Goal: Transaction & Acquisition: Obtain resource

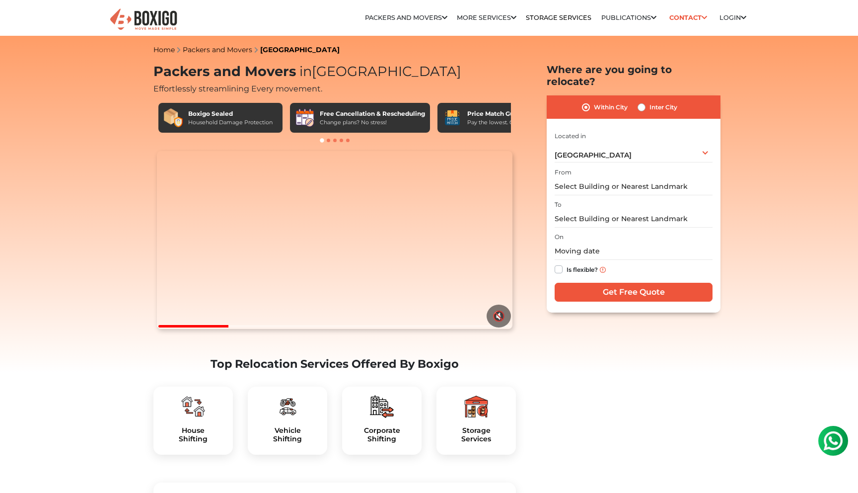
click at [649, 101] on label "Inter City" at bounding box center [663, 107] width 28 height 12
click at [644, 101] on input "Inter City" at bounding box center [642, 106] width 8 height 10
radio input "true"
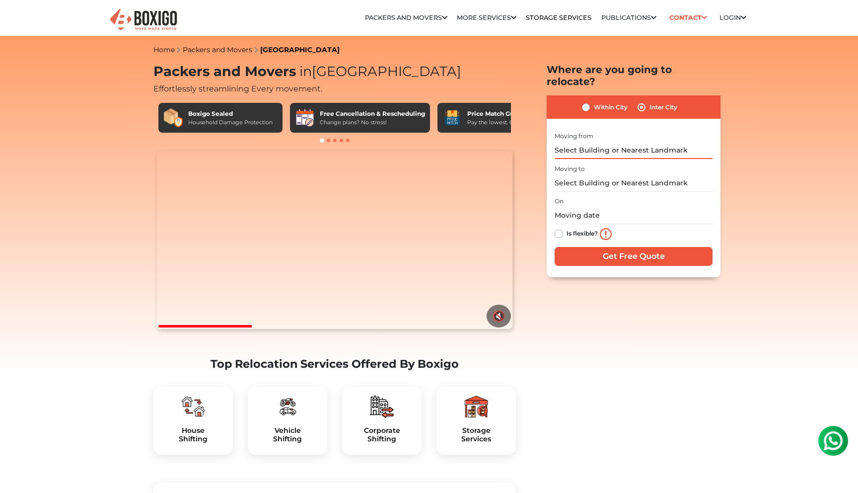
click at [612, 142] on input "text" at bounding box center [634, 150] width 158 height 17
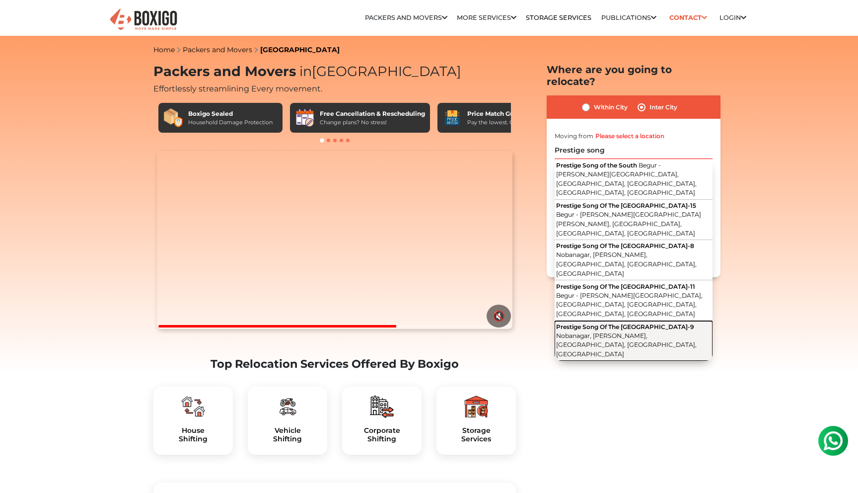
click at [633, 323] on span "Prestige Song Of The [GEOGRAPHIC_DATA]-9" at bounding box center [625, 326] width 138 height 7
type input "Prestige Song Of The South Tower-[STREET_ADDRESS][PERSON_NAME]"
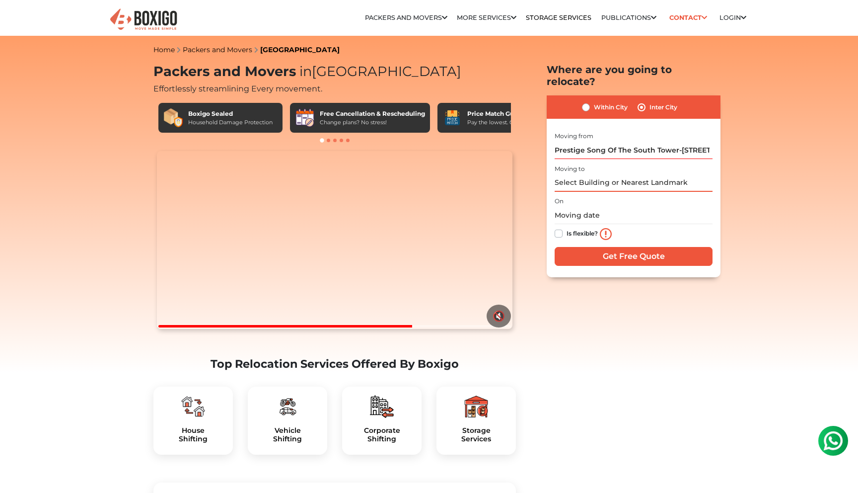
click at [628, 174] on input "text" at bounding box center [634, 182] width 158 height 17
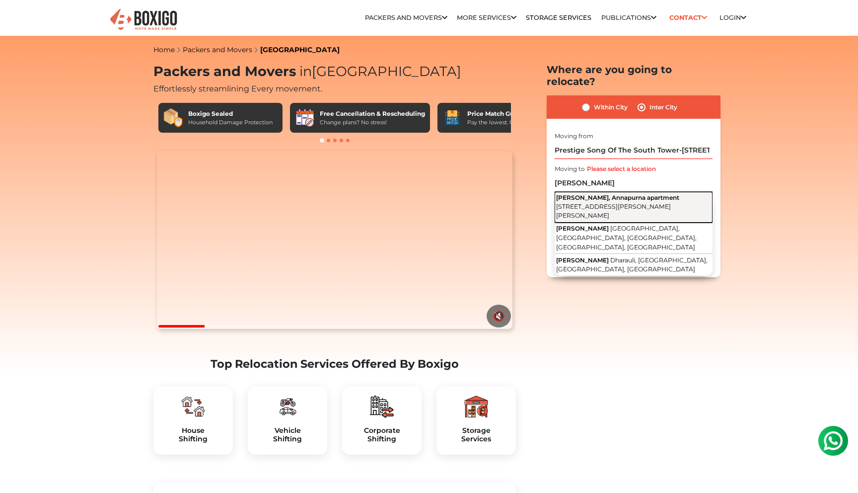
click at [627, 192] on button "Hiralal nandan, Annapurna apartment APC Roy Road, Aman Nagar, Kamal Park, Birat…" at bounding box center [634, 207] width 158 height 31
type input "Hiralal nandan, Annapurna apartment, APC Roy Road, Aman Nagar, Kamal Park, Bira…"
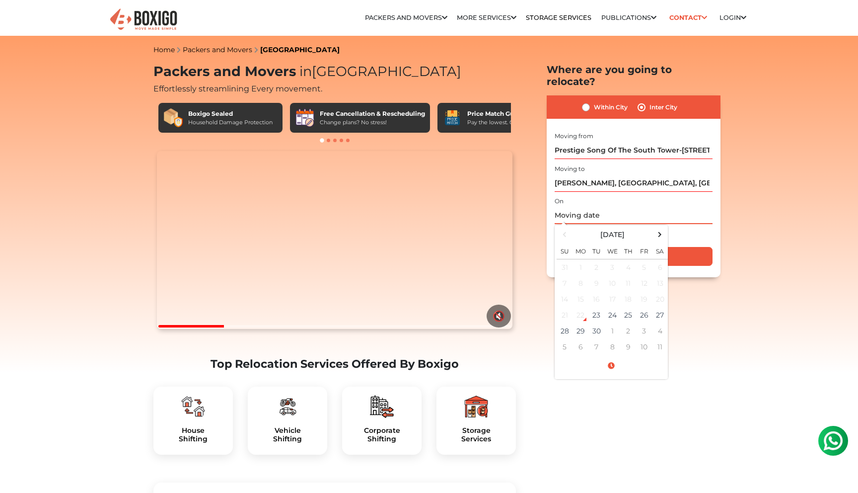
click at [595, 207] on input "text" at bounding box center [634, 215] width 158 height 17
click at [630, 195] on div "On September 2025 Su Mo Tu We Th Fr Sa 31 1 2 3 4 5 6 7 8 9 10 11 12 13 14 15 1…" at bounding box center [634, 219] width 158 height 49
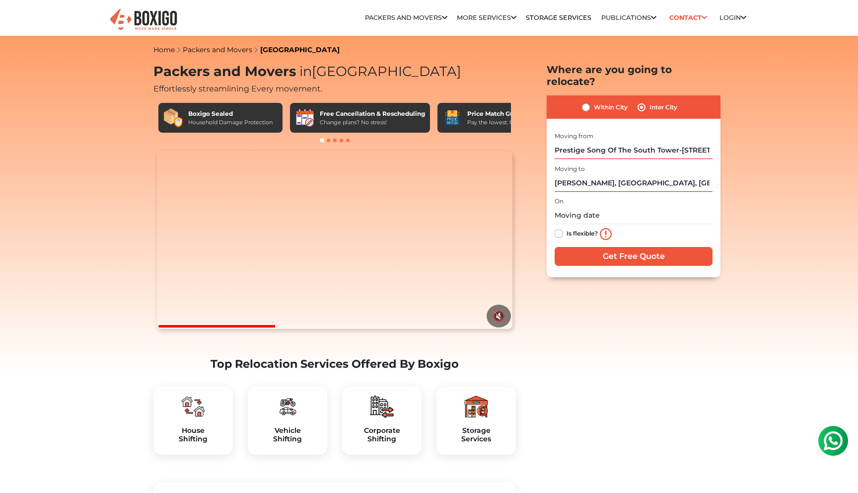
click at [567, 227] on label "Is flexible?" at bounding box center [582, 232] width 31 height 10
click at [558, 227] on input "Is flexible?" at bounding box center [559, 232] width 8 height 10
checkbox input "true"
click at [594, 207] on input "text" at bounding box center [634, 215] width 158 height 17
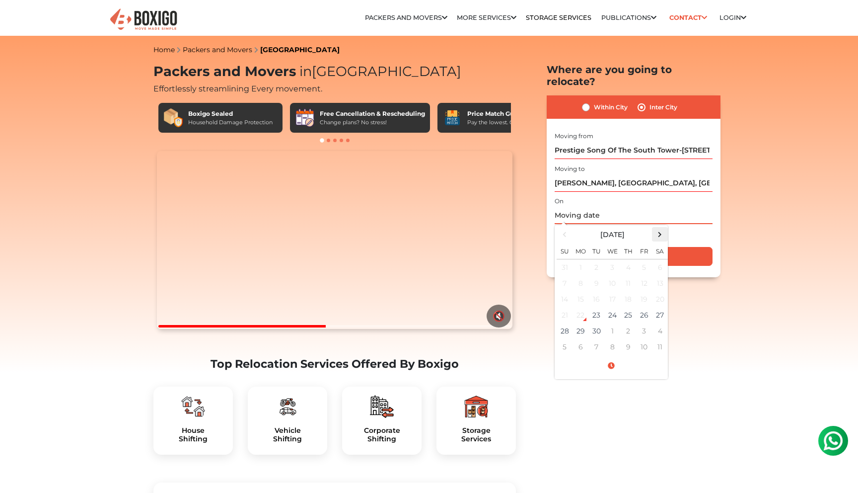
click at [659, 227] on span at bounding box center [659, 233] width 13 height 13
click at [592, 307] on td "21" at bounding box center [596, 315] width 16 height 16
click at [616, 307] on td "22" at bounding box center [612, 315] width 16 height 16
type input "10/22/2025 12:00 AM"
click at [679, 225] on div "Is flexible?" at bounding box center [634, 234] width 158 height 20
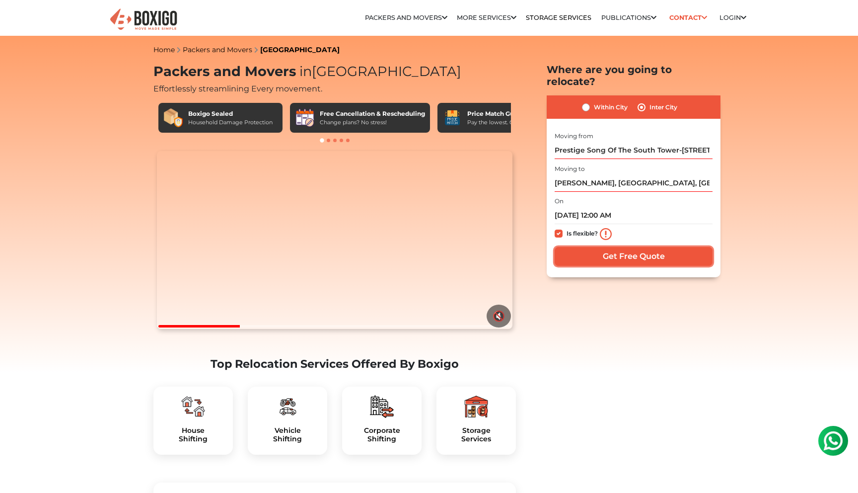
click at [627, 248] on input "Get Free Quote" at bounding box center [634, 256] width 158 height 19
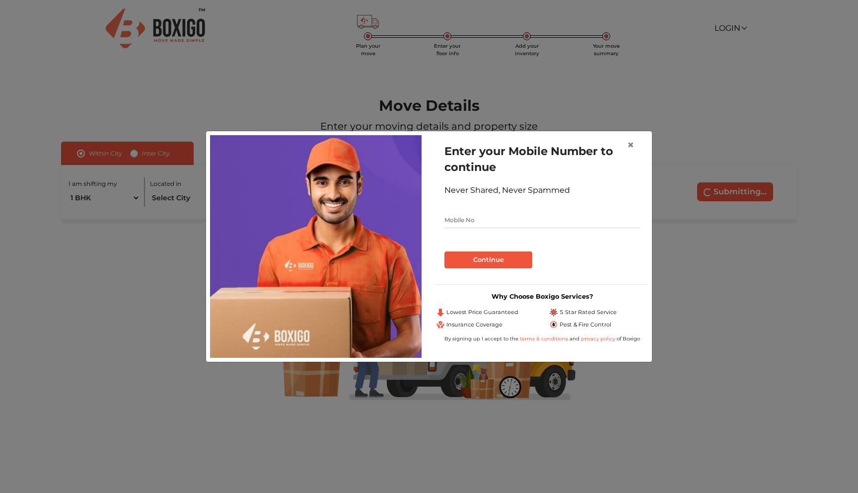
click at [487, 222] on input "text" at bounding box center [542, 220] width 196 height 16
type input "8698298235"
click at [482, 264] on button "Continue" at bounding box center [488, 259] width 88 height 17
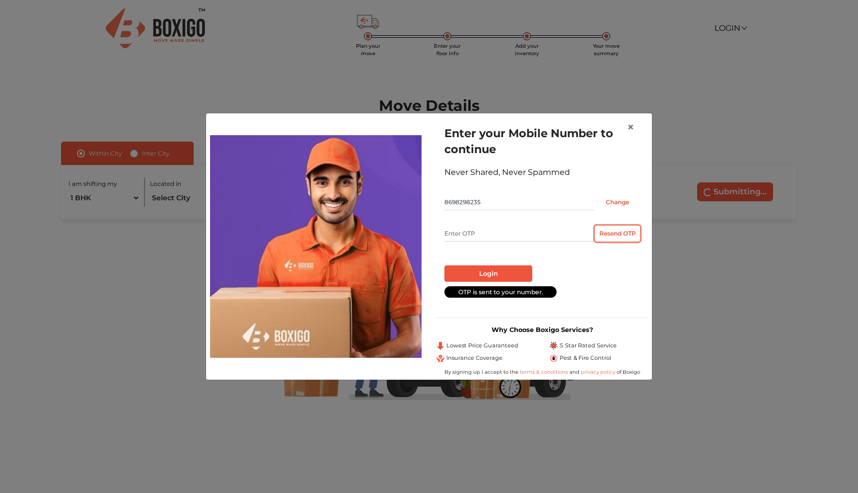
click at [612, 235] on button "Resend OTP" at bounding box center [617, 233] width 45 height 16
click at [622, 232] on button "Resend OTP" at bounding box center [617, 233] width 45 height 16
click at [475, 240] on input "text" at bounding box center [519, 233] width 150 height 16
type input "1825"
click at [490, 272] on button "Login" at bounding box center [488, 273] width 88 height 17
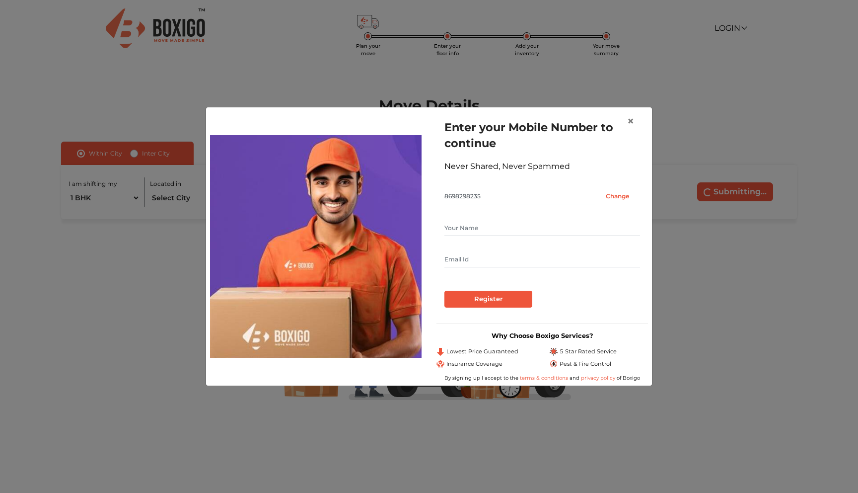
click at [468, 226] on input "text" at bounding box center [542, 228] width 196 height 16
type input "Abhisek Nandan"
type input "abhisek.nandan@gmail.com"
click at [488, 303] on input "Register" at bounding box center [488, 298] width 88 height 17
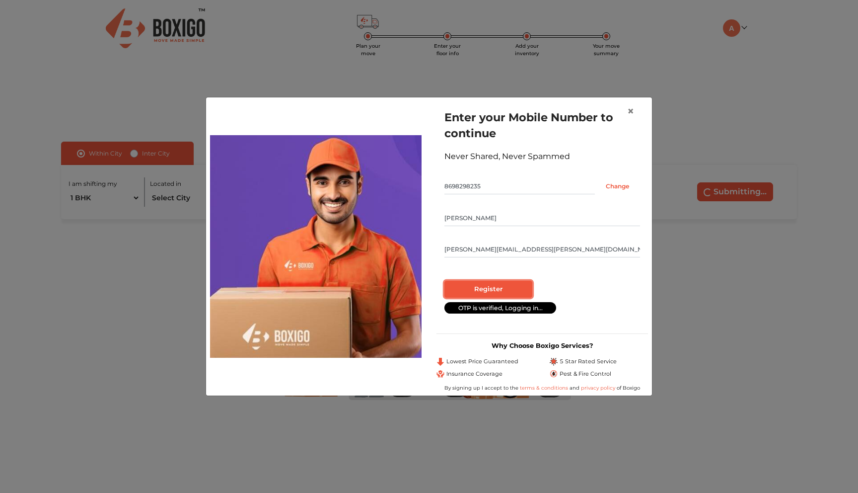
radio input "false"
radio input "true"
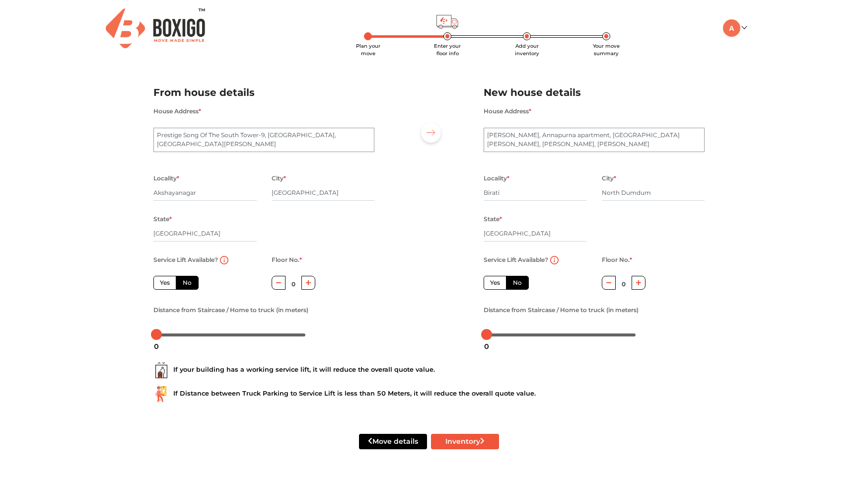
click at [162, 286] on label "Yes" at bounding box center [164, 283] width 23 height 14
click at [162, 285] on input "Yes" at bounding box center [163, 281] width 6 height 6
radio input "true"
click at [168, 336] on div at bounding box center [230, 334] width 149 height 6
click at [178, 336] on div at bounding box center [230, 334] width 149 height 6
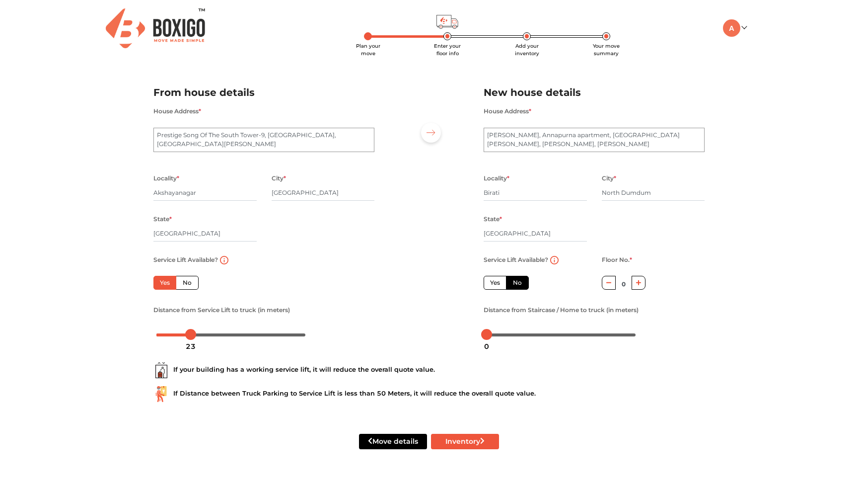
click at [191, 336] on div at bounding box center [230, 334] width 149 height 6
click at [200, 336] on div at bounding box center [230, 334] width 149 height 6
click at [210, 334] on div at bounding box center [230, 334] width 149 height 6
click at [221, 334] on div at bounding box center [230, 334] width 149 height 6
click at [241, 334] on div at bounding box center [230, 334] width 149 height 6
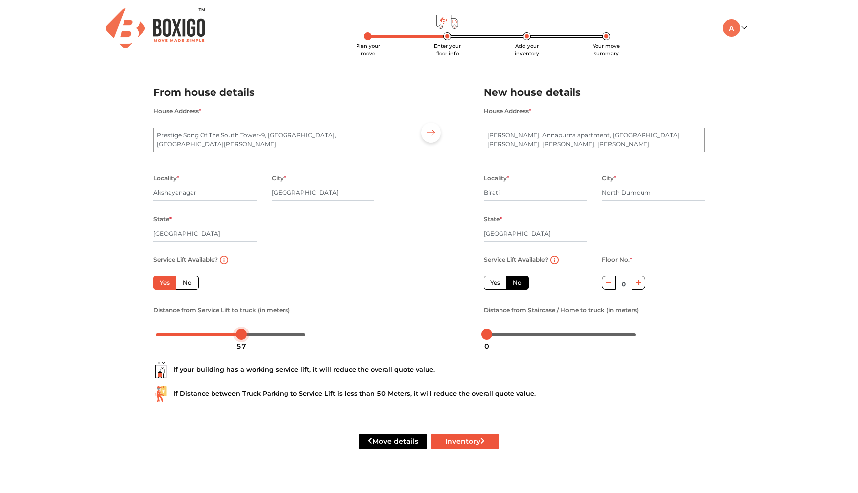
click at [229, 335] on div at bounding box center [230, 334] width 149 height 6
click at [219, 336] on div at bounding box center [230, 334] width 149 height 6
click at [212, 336] on div at bounding box center [230, 334] width 149 height 6
click at [639, 282] on icon "button" at bounding box center [638, 283] width 5 height 6
type input "1"
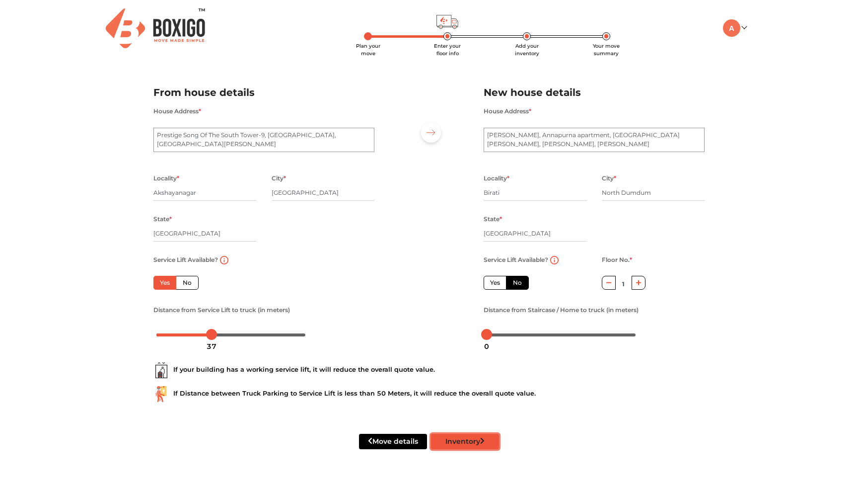
click at [465, 441] on button "Inventory" at bounding box center [465, 440] width 68 height 15
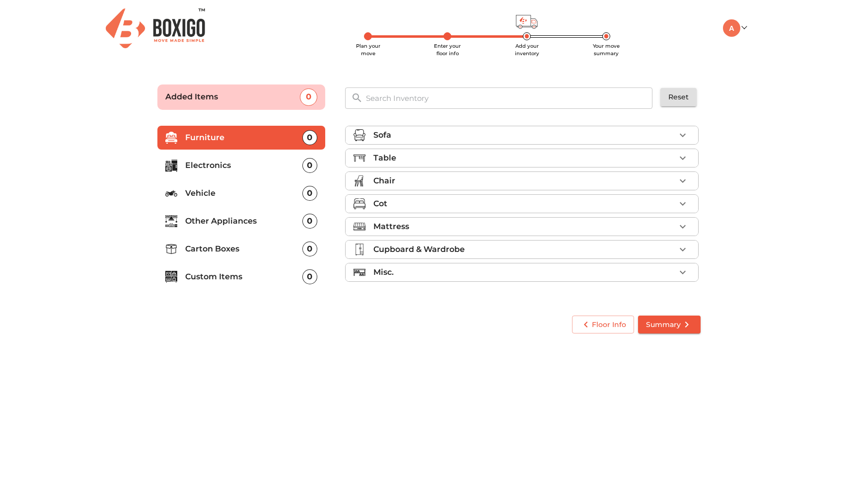
click at [684, 137] on icon "button" at bounding box center [683, 135] width 12 height 12
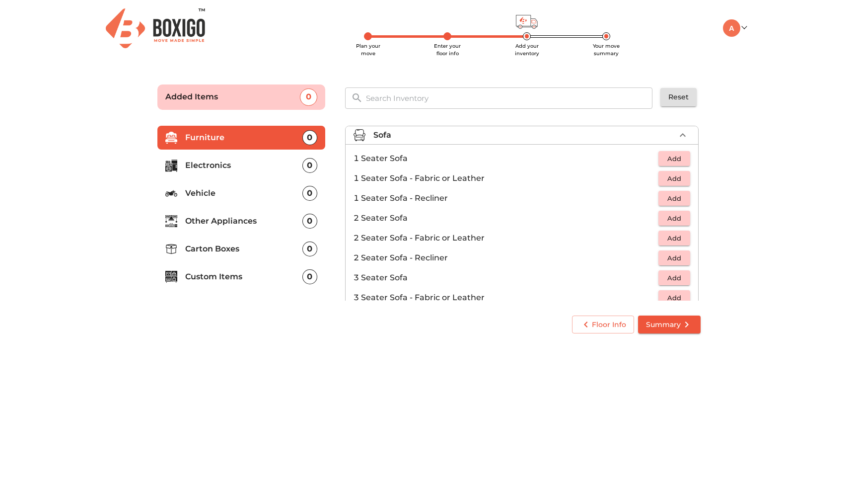
click at [676, 157] on span "Add" at bounding box center [674, 158] width 22 height 11
click at [685, 156] on icon "button" at bounding box center [683, 158] width 12 height 12
click at [671, 274] on span "Add" at bounding box center [674, 277] width 22 height 11
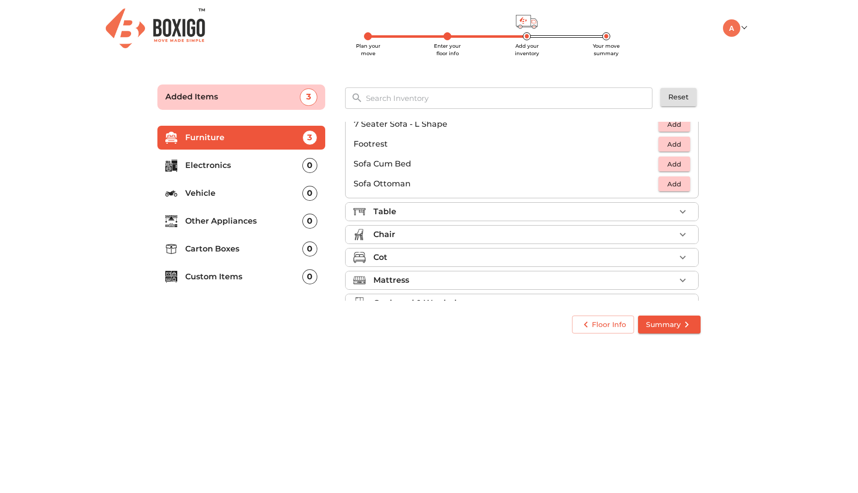
scroll to position [259, 0]
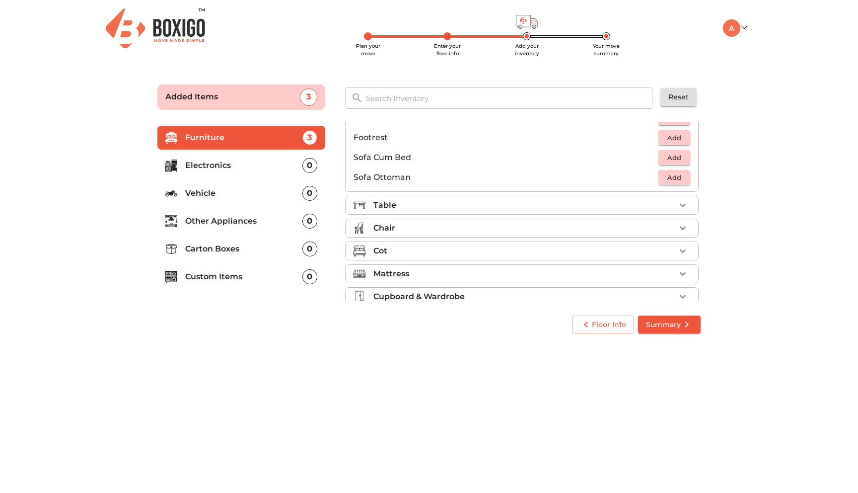
click at [678, 205] on icon "button" at bounding box center [683, 205] width 12 height 12
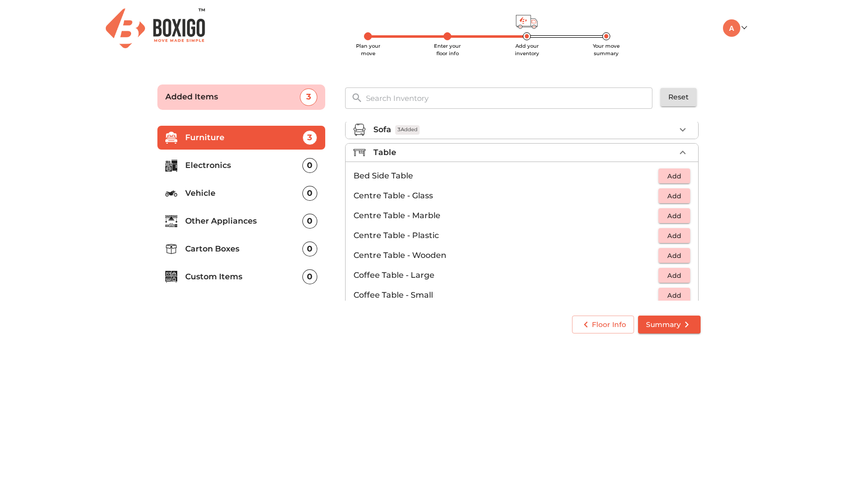
scroll to position [1, 0]
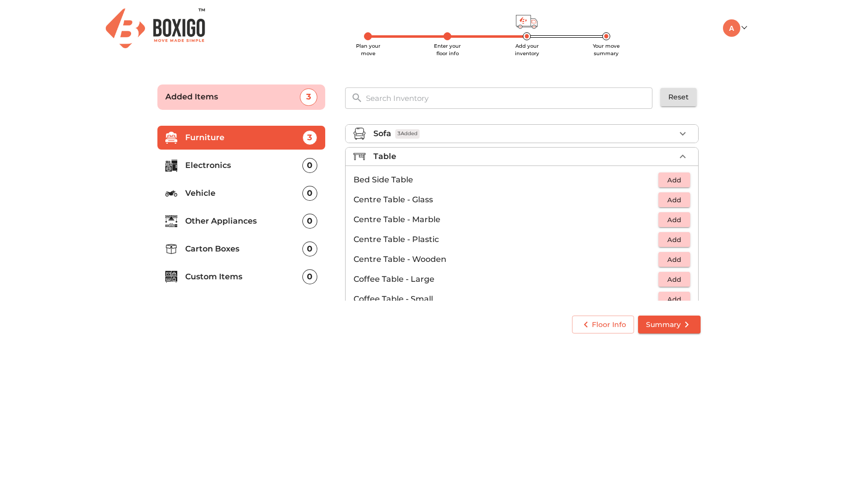
click at [667, 200] on span "Add" at bounding box center [674, 199] width 22 height 11
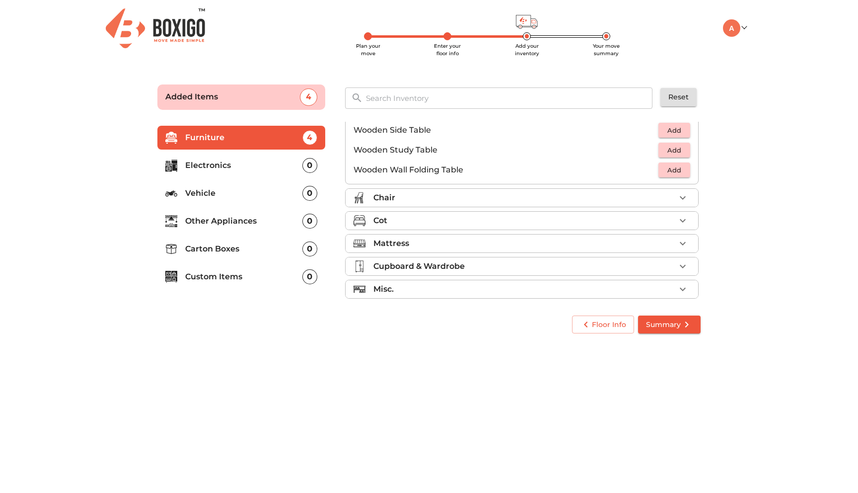
scroll to position [693, 0]
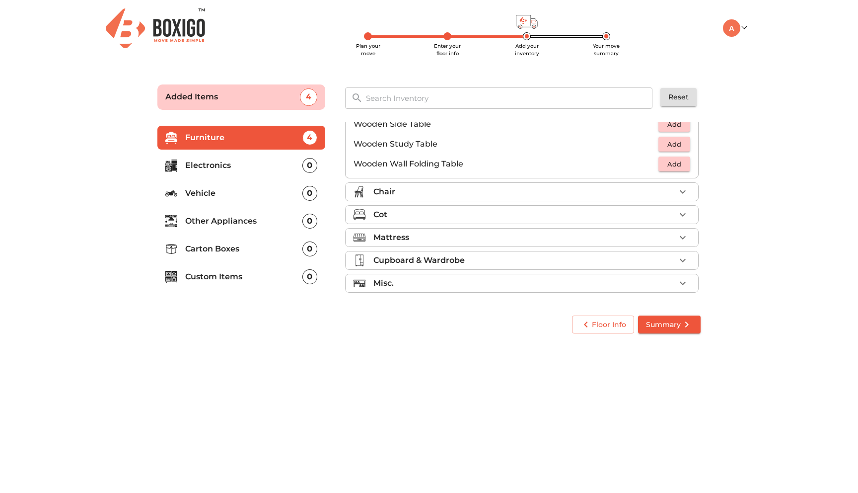
click at [285, 169] on p "Electronics" at bounding box center [243, 165] width 117 height 12
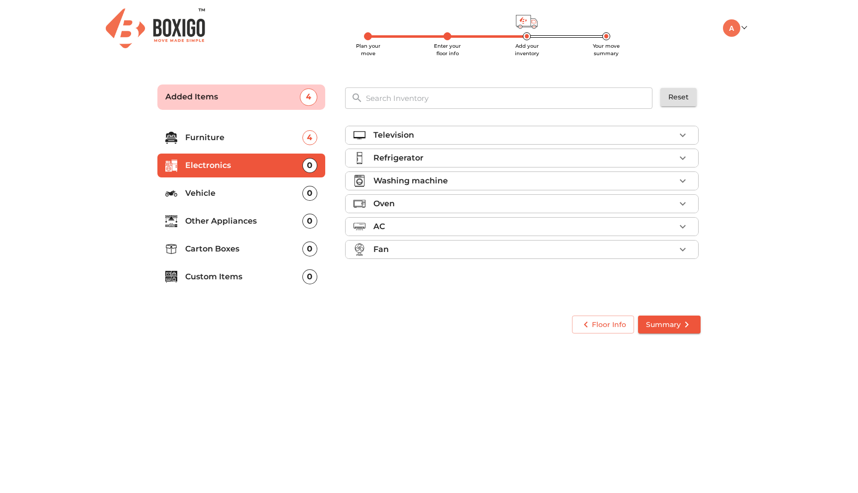
click at [685, 133] on icon "button" at bounding box center [683, 135] width 12 height 12
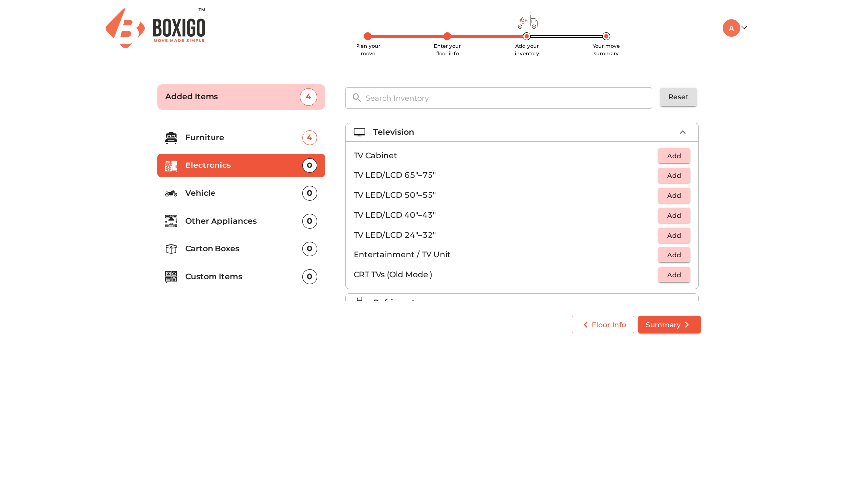
scroll to position [10, 0]
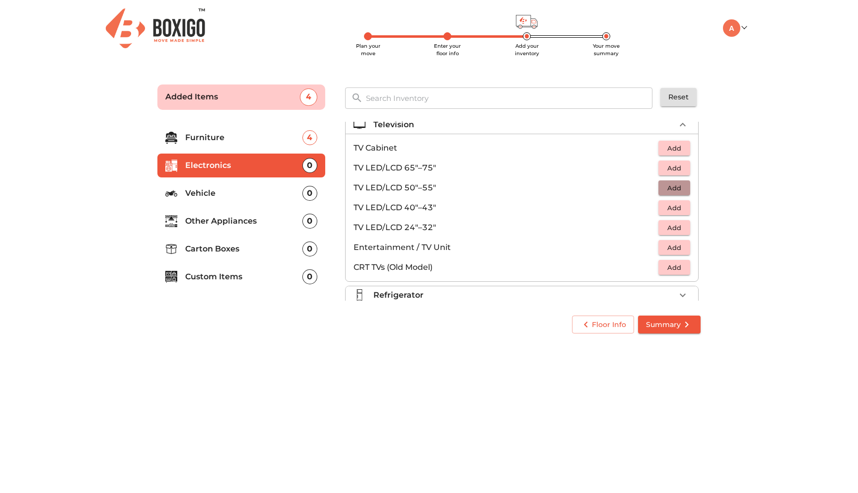
click at [669, 185] on span "Add" at bounding box center [674, 187] width 22 height 11
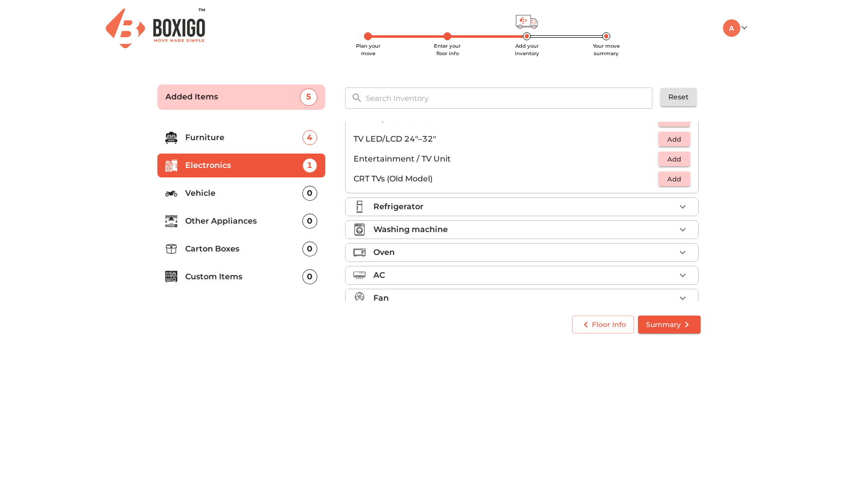
scroll to position [114, 0]
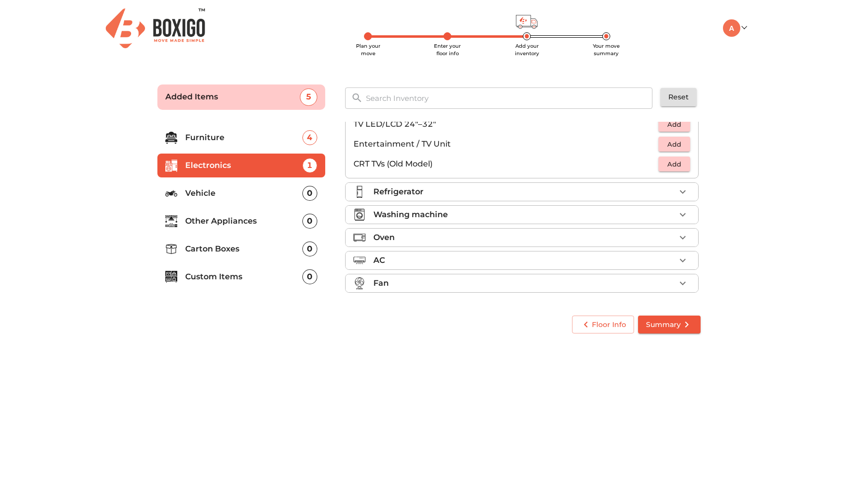
click at [232, 193] on p "Vehicle" at bounding box center [243, 193] width 117 height 12
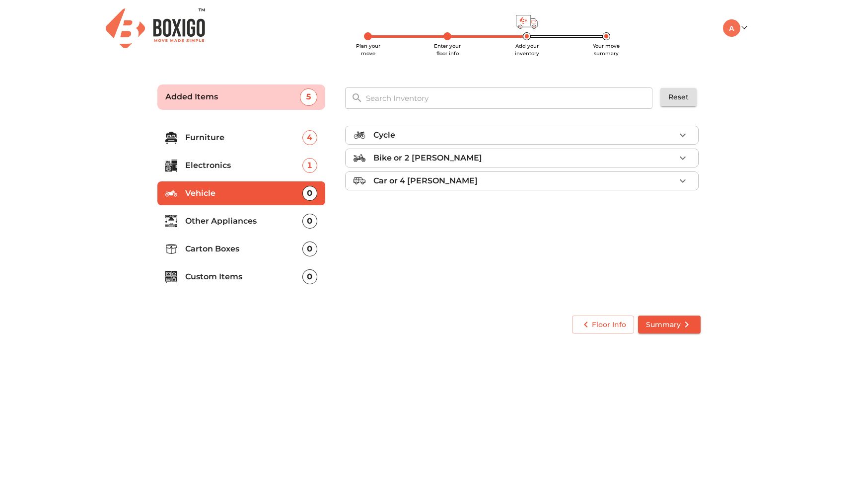
click at [231, 214] on li "Other Appliances 0" at bounding box center [241, 221] width 168 height 24
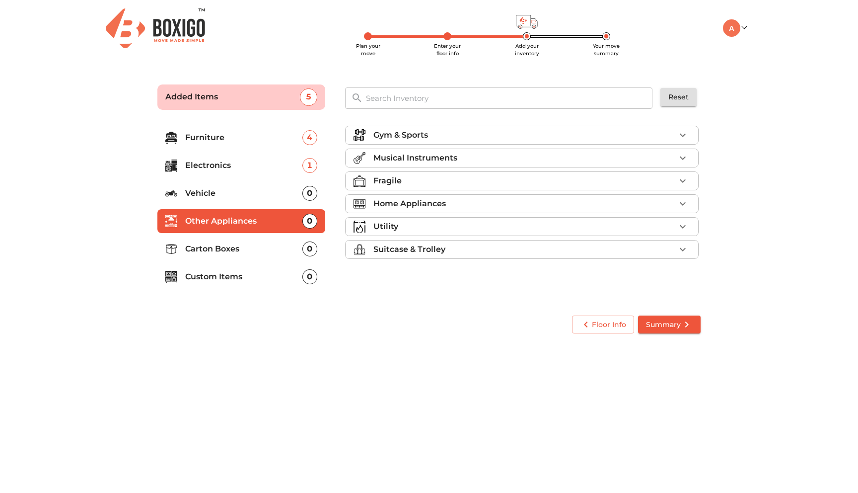
click at [410, 155] on p "Musical Instruments" at bounding box center [415, 158] width 84 height 12
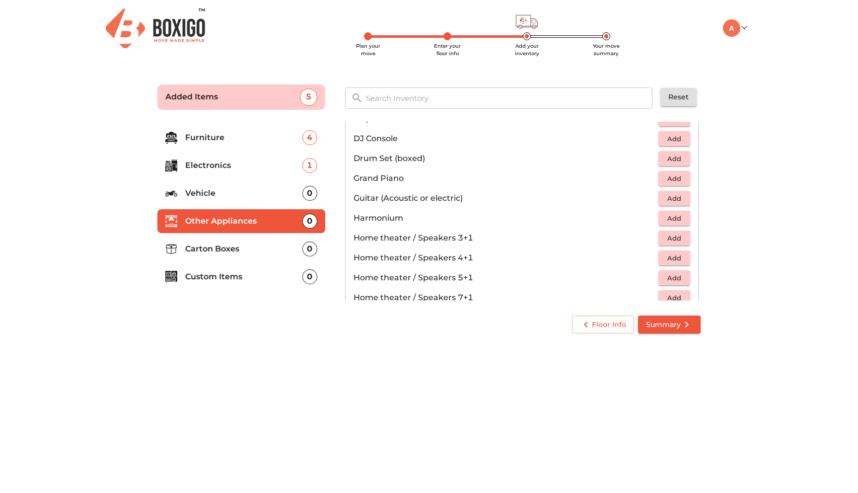
scroll to position [84, 0]
click at [666, 192] on span "Add" at bounding box center [674, 196] width 22 height 11
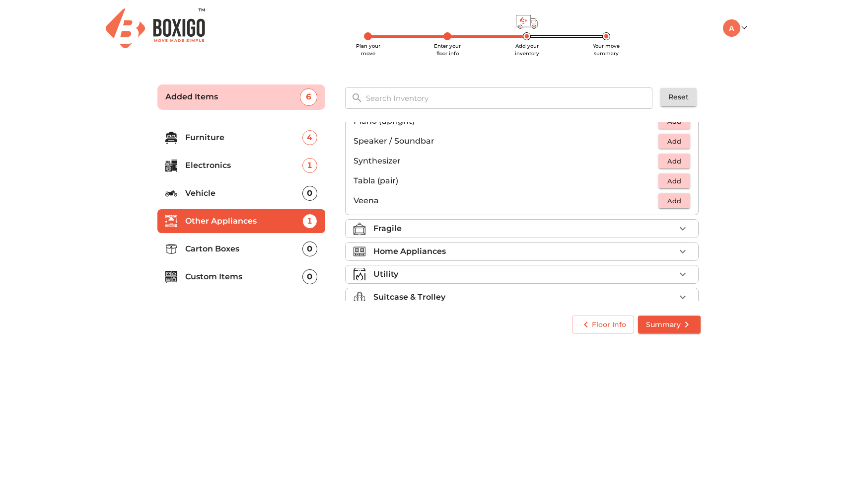
scroll to position [352, 0]
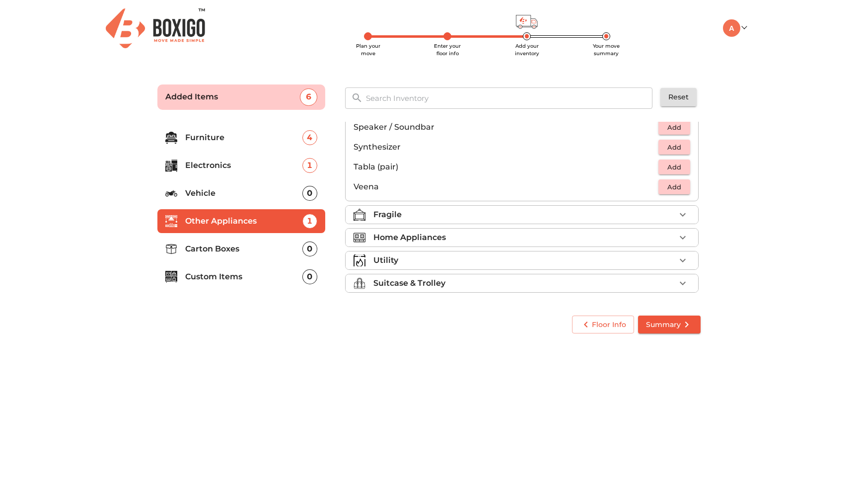
click at [443, 216] on div "Fragile" at bounding box center [524, 215] width 302 height 12
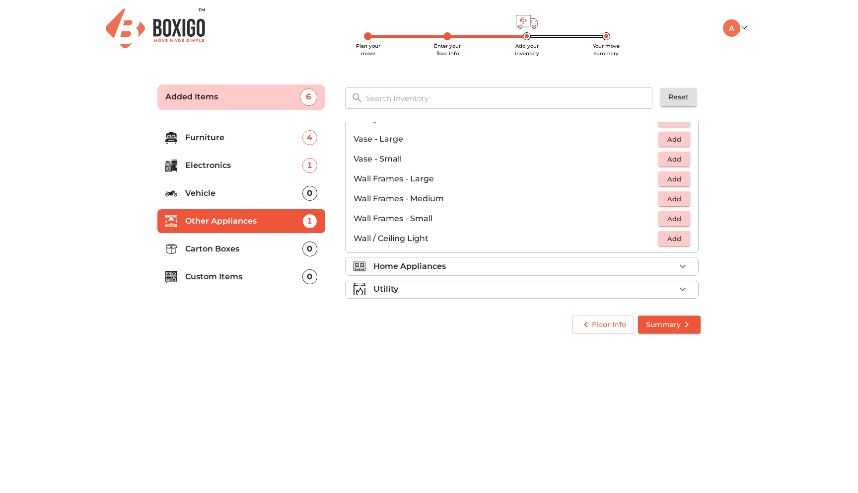
scroll to position [670, 0]
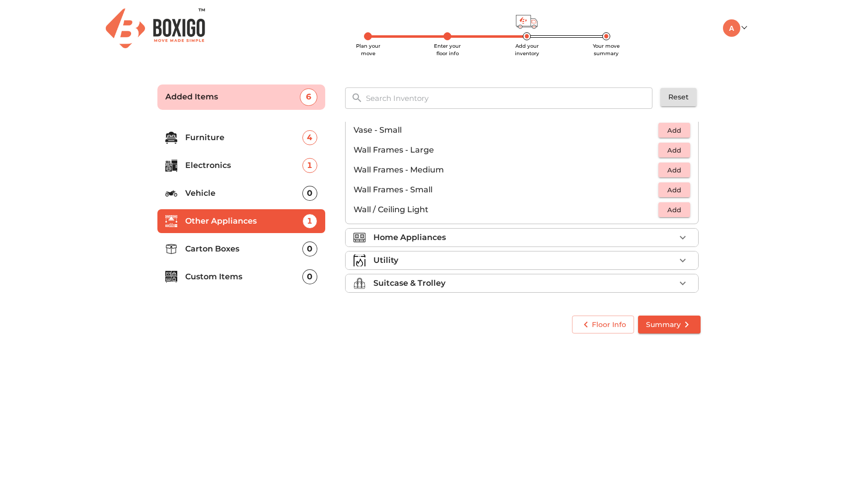
click at [262, 145] on li "Furniture 4" at bounding box center [241, 138] width 168 height 24
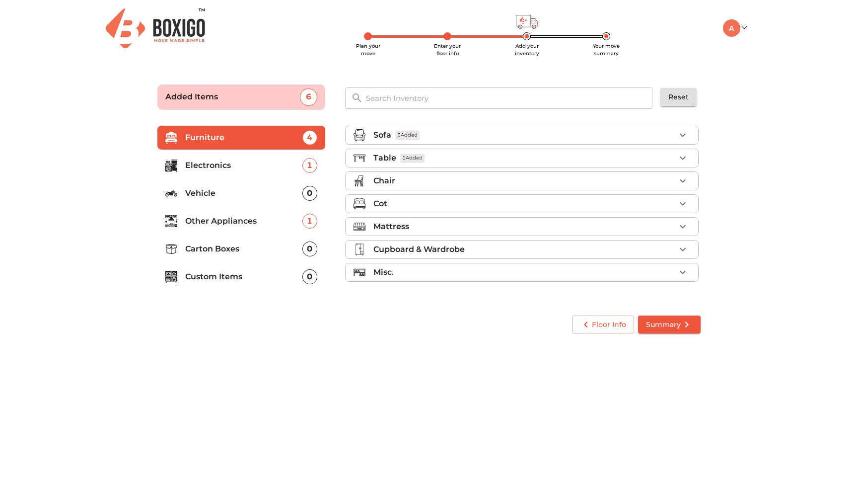
click at [417, 181] on div "Chair" at bounding box center [524, 181] width 302 height 12
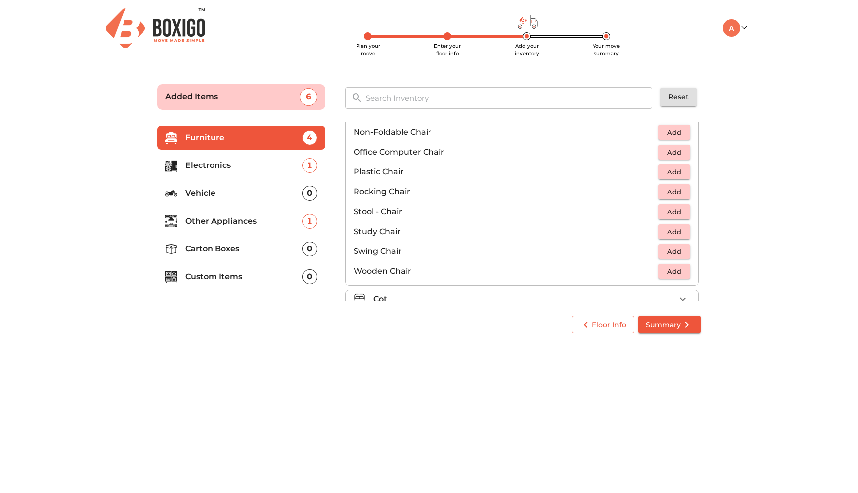
scroll to position [332, 0]
click at [673, 211] on span "Add" at bounding box center [674, 210] width 22 height 11
click at [684, 211] on icon "button" at bounding box center [683, 210] width 12 height 12
click at [682, 206] on icon "button" at bounding box center [683, 210] width 12 height 12
click at [233, 247] on p "Carton Boxes" at bounding box center [243, 249] width 117 height 12
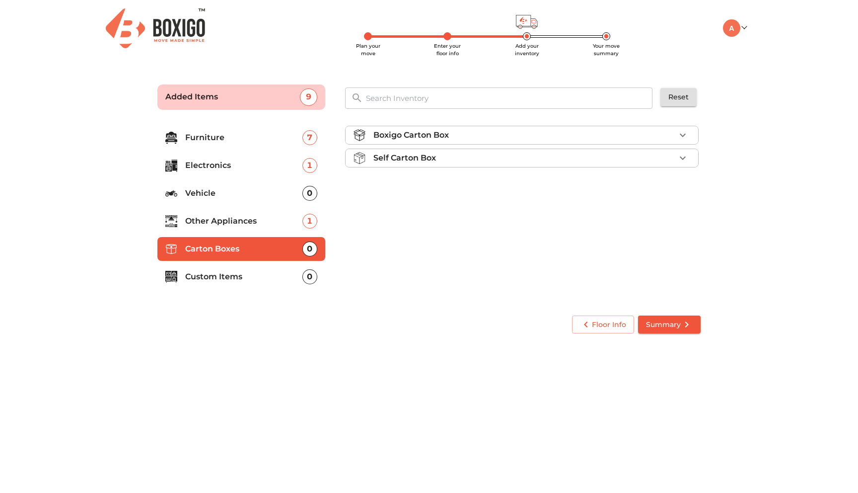
scroll to position [0, 0]
click at [604, 132] on div "Boxigo Carton Box" at bounding box center [524, 135] width 302 height 12
click at [670, 155] on span "Add" at bounding box center [674, 158] width 22 height 11
click at [660, 187] on div "Self Carton Box" at bounding box center [524, 186] width 302 height 12
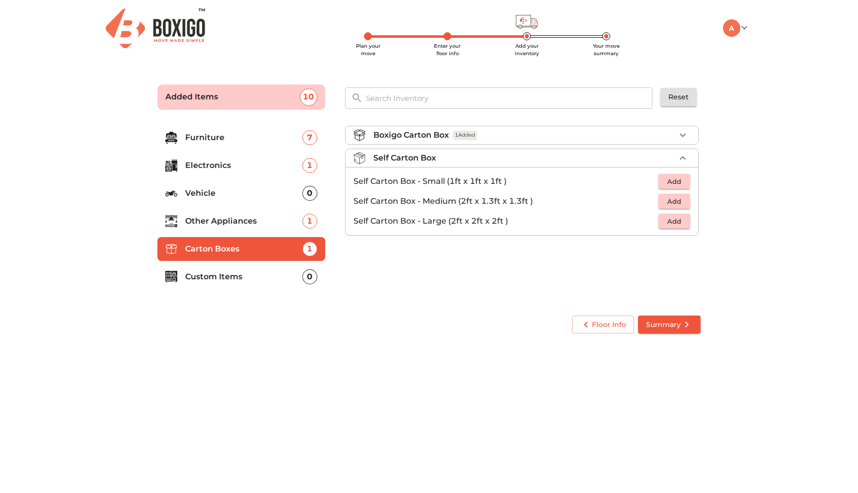
click at [667, 130] on div "Boxigo Carton Box 1 Added" at bounding box center [524, 135] width 302 height 12
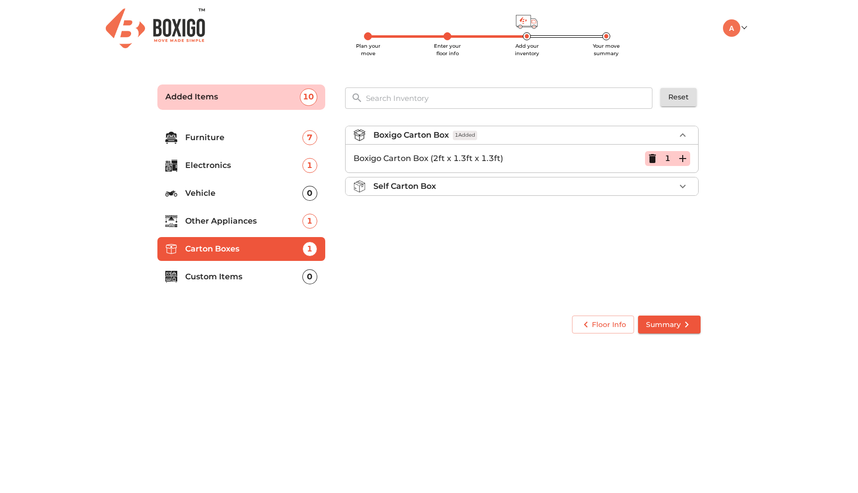
click at [686, 155] on icon "button" at bounding box center [683, 158] width 12 height 12
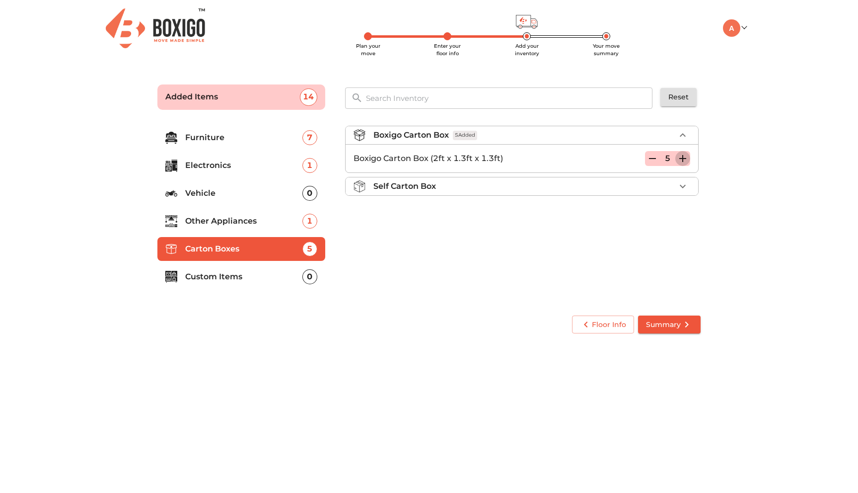
click at [686, 155] on icon "button" at bounding box center [683, 158] width 12 height 12
click at [680, 155] on icon "button" at bounding box center [683, 158] width 12 height 12
click at [682, 156] on icon "button" at bounding box center [682, 158] width 7 height 7
click at [660, 325] on span "Summary" at bounding box center [669, 324] width 47 height 12
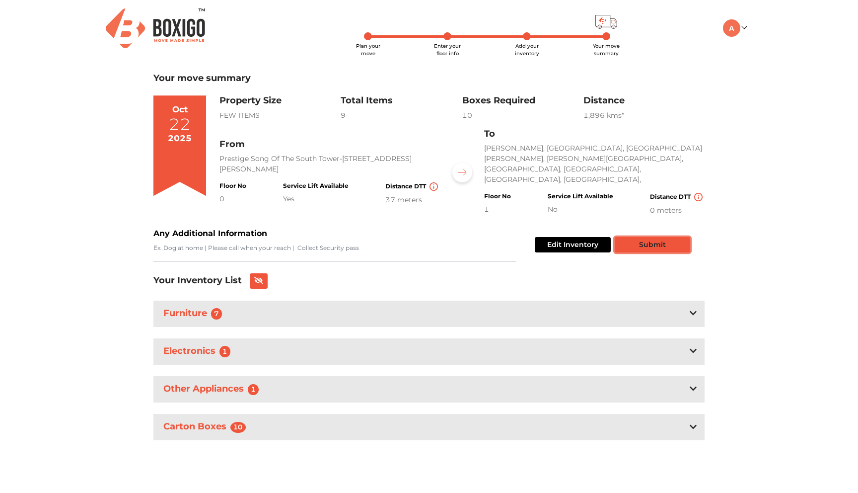
click at [639, 237] on button "Submit" at bounding box center [652, 244] width 75 height 15
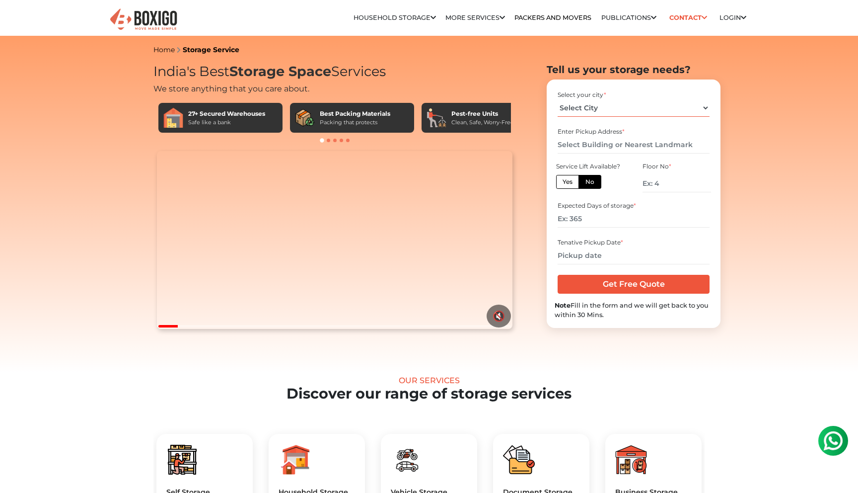
click at [594, 111] on select "Select City Bangalore Bengaluru Bhopal Bhubaneswar Chennai Coimbatore Cuttack D…" at bounding box center [633, 107] width 151 height 17
select select "[GEOGRAPHIC_DATA]"
click at [596, 145] on input "text" at bounding box center [633, 144] width 151 height 17
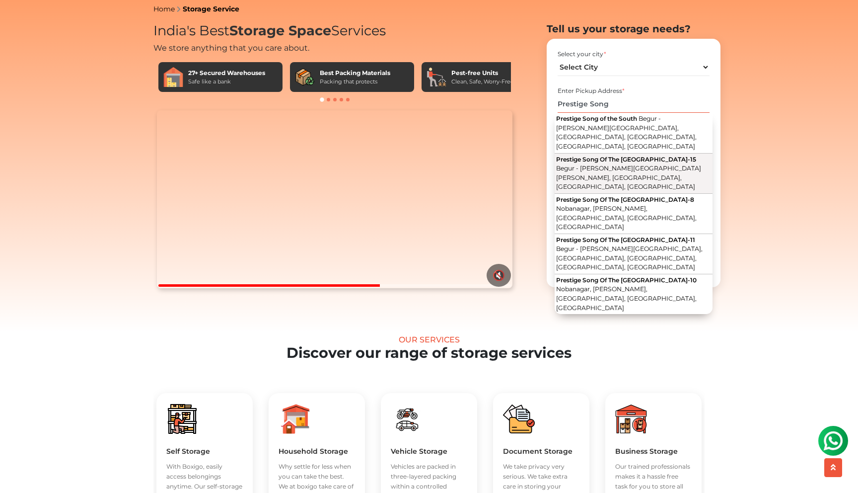
scroll to position [46, 0]
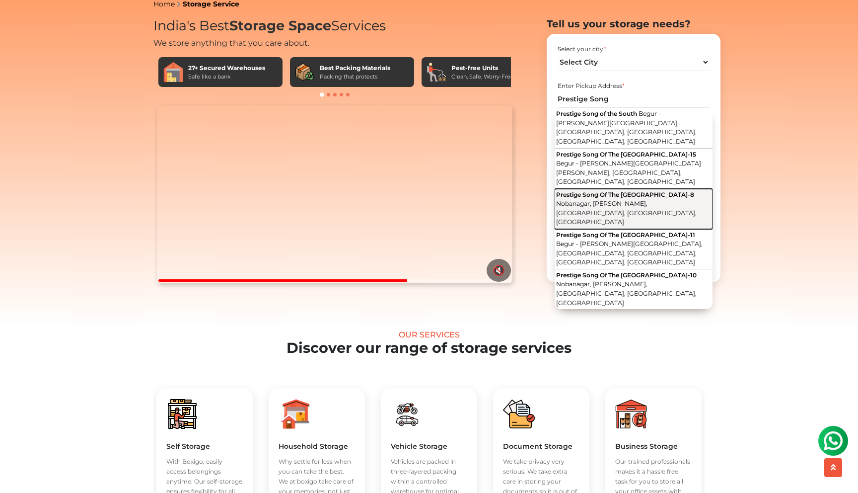
click at [632, 201] on span "Nobanagar, [PERSON_NAME], [GEOGRAPHIC_DATA], [GEOGRAPHIC_DATA], [GEOGRAPHIC_DAT…" at bounding box center [626, 213] width 141 height 26
type input "Prestige Song Of The South Tower-8, Nobanagar, Akshaya Vana, Akshayanagar, Beng…"
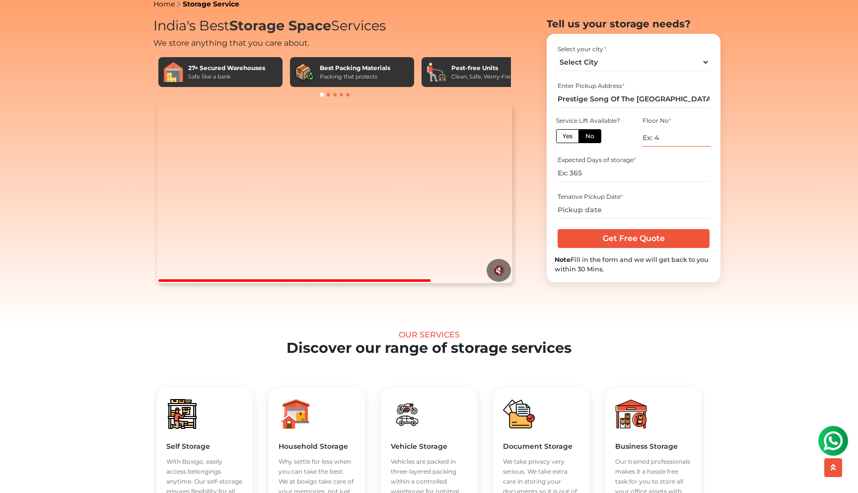
click at [668, 146] on input "number" at bounding box center [676, 137] width 69 height 17
type input "8"
click at [596, 182] on input "number" at bounding box center [633, 172] width 151 height 17
type input "365"
click at [584, 218] on input "text" at bounding box center [633, 209] width 151 height 17
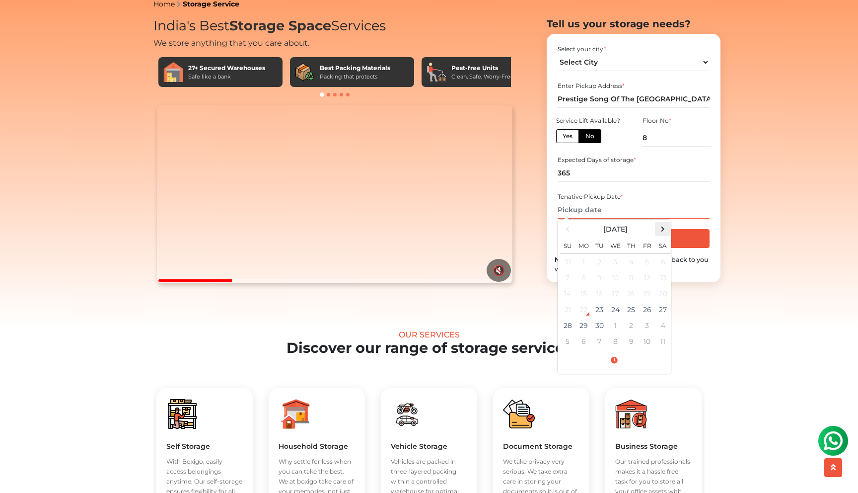
click at [664, 235] on span at bounding box center [662, 228] width 13 height 13
click at [638, 317] on td "23" at bounding box center [631, 309] width 16 height 16
type input "10/23/2025 12:00 AM"
click at [716, 230] on div "Select your city * Select City Bangalore Bengaluru Bhopal Bhubaneswar Chennai C…" at bounding box center [634, 158] width 174 height 248
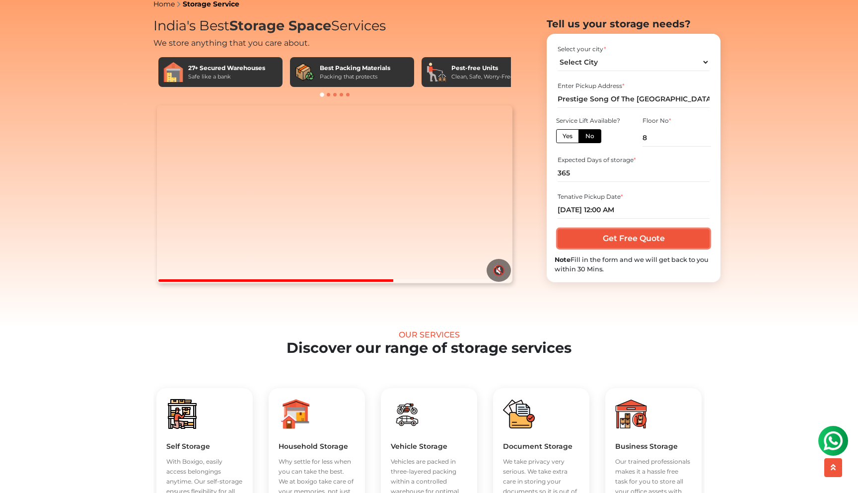
click at [632, 248] on input "Get Free Quote" at bounding box center [633, 238] width 151 height 19
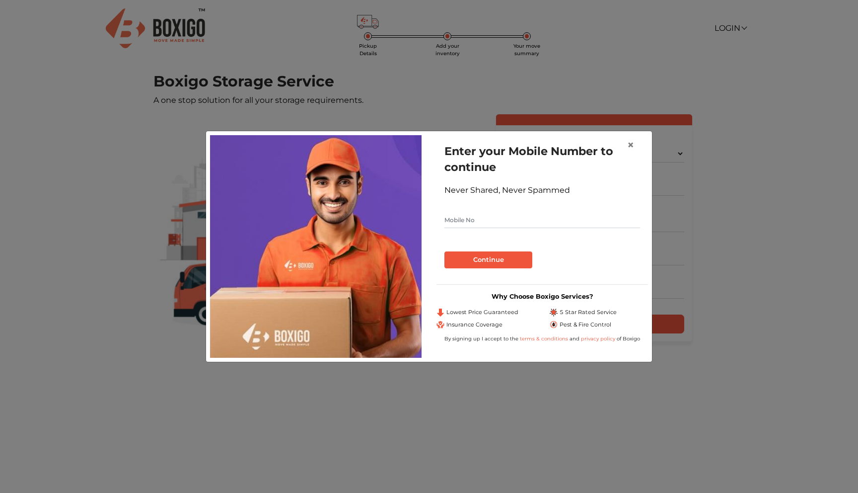
click at [464, 219] on input "text" at bounding box center [542, 220] width 196 height 16
type input "8698298235"
click at [487, 258] on button "Continue" at bounding box center [488, 259] width 88 height 17
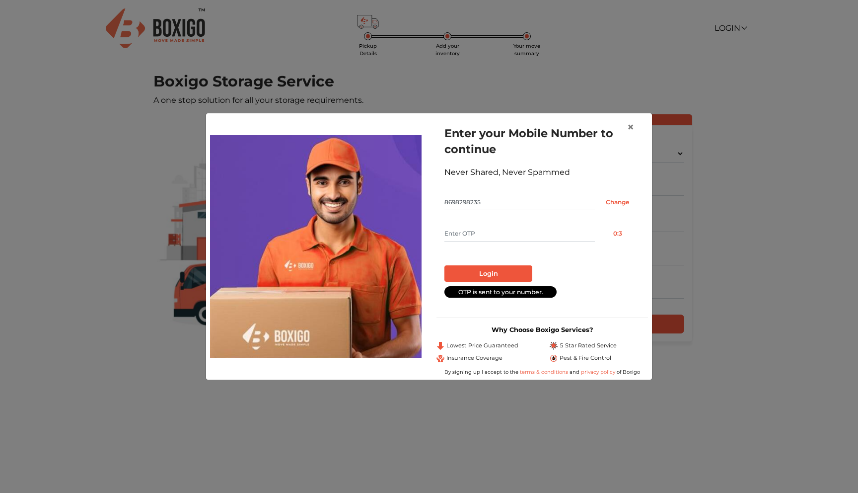
click at [463, 236] on input "text" at bounding box center [519, 233] width 150 height 16
type input "8065"
click at [494, 275] on button "Login" at bounding box center [488, 273] width 88 height 17
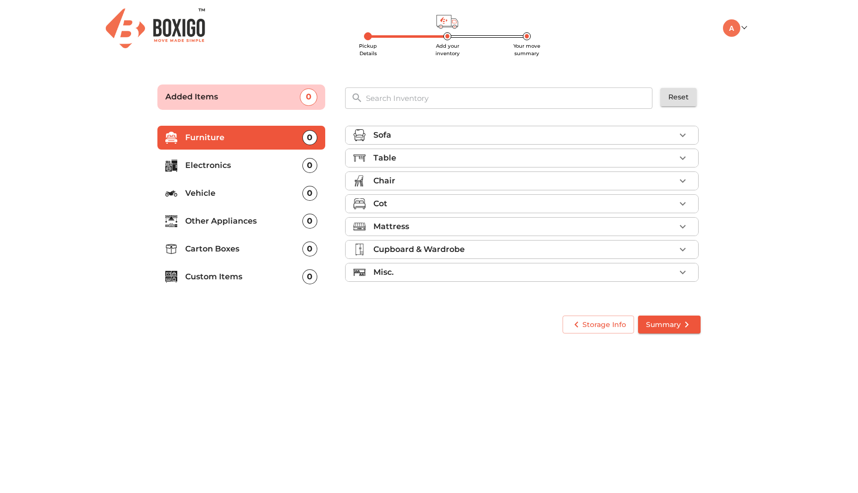
click at [481, 159] on div "Table" at bounding box center [524, 158] width 302 height 12
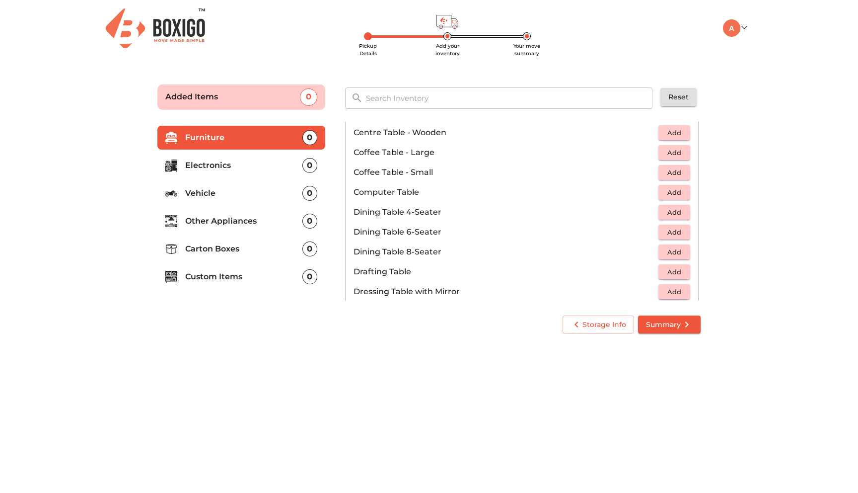
scroll to position [133, 0]
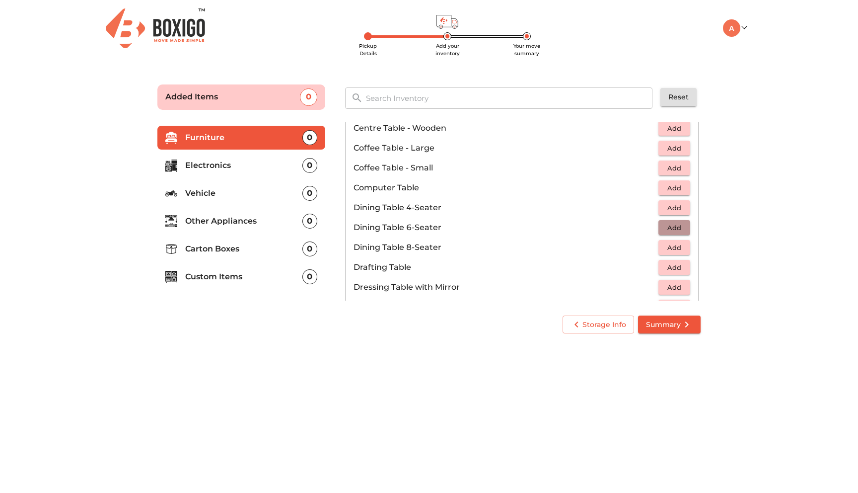
click at [665, 224] on span "Add" at bounding box center [674, 227] width 22 height 11
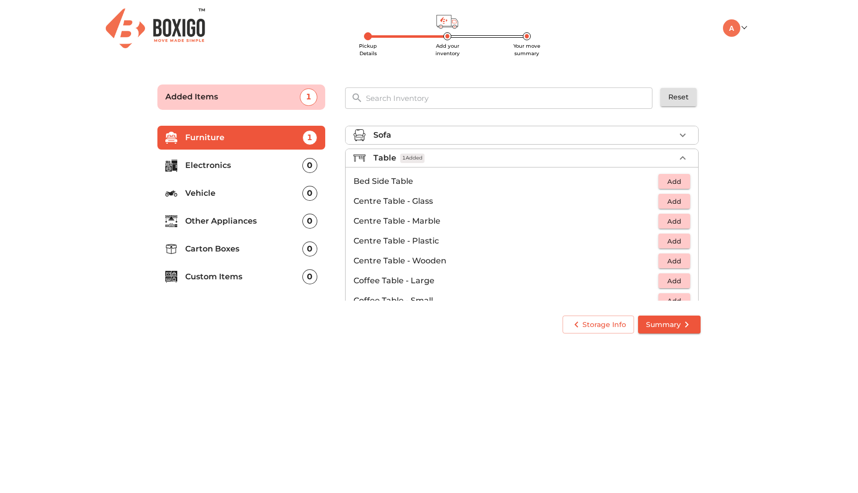
click at [435, 151] on li "Table 1 Added" at bounding box center [522, 158] width 353 height 18
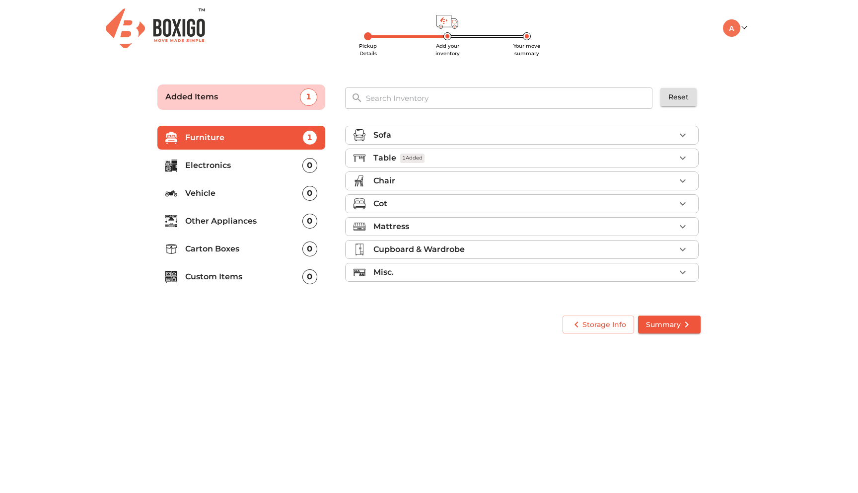
click at [408, 252] on p "Cupboard & Wardrobe" at bounding box center [418, 249] width 91 height 12
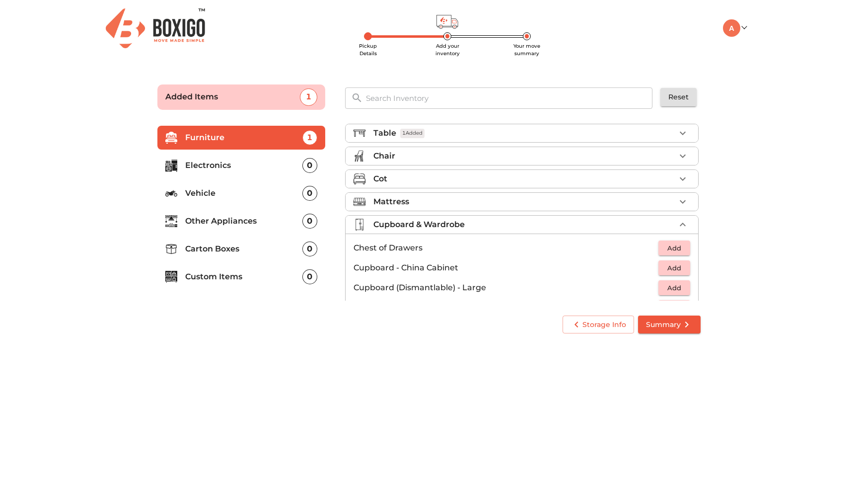
scroll to position [25, 0]
click at [677, 247] on span "Add" at bounding box center [674, 247] width 22 height 11
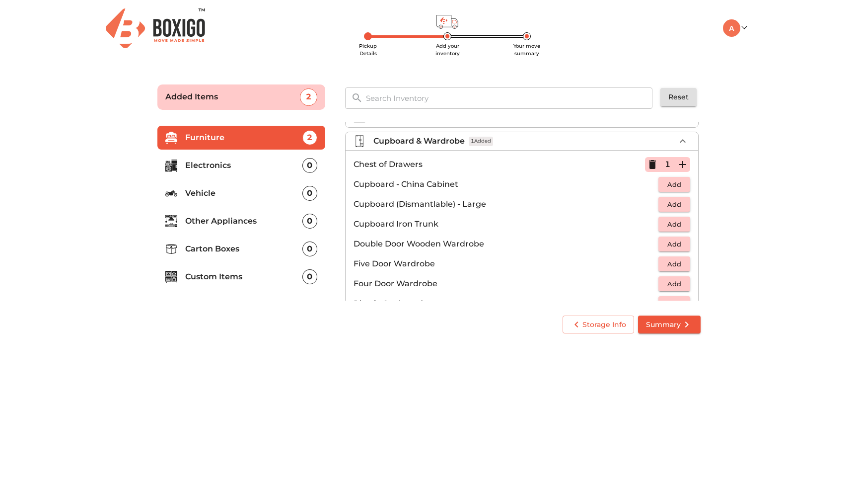
scroll to position [106, 0]
click at [271, 274] on p "Custom Items" at bounding box center [243, 277] width 117 height 12
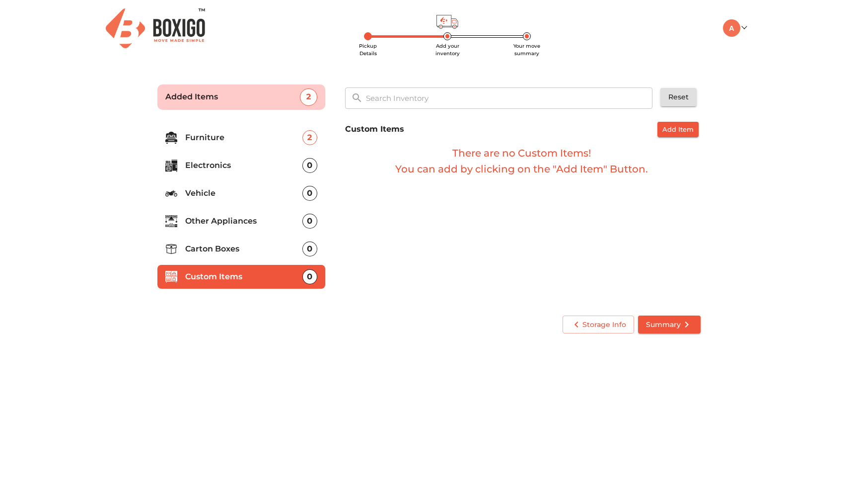
scroll to position [0, 0]
click at [230, 139] on p "Furniture" at bounding box center [243, 138] width 117 height 12
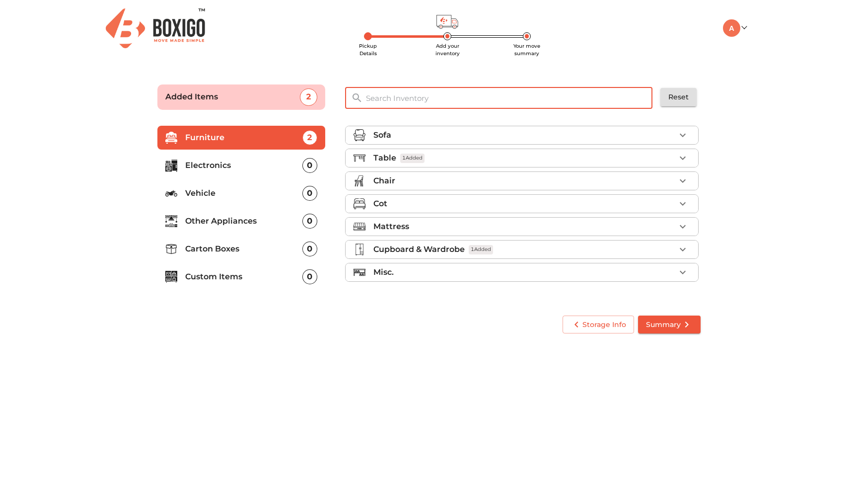
click at [399, 105] on input "text" at bounding box center [509, 97] width 299 height 21
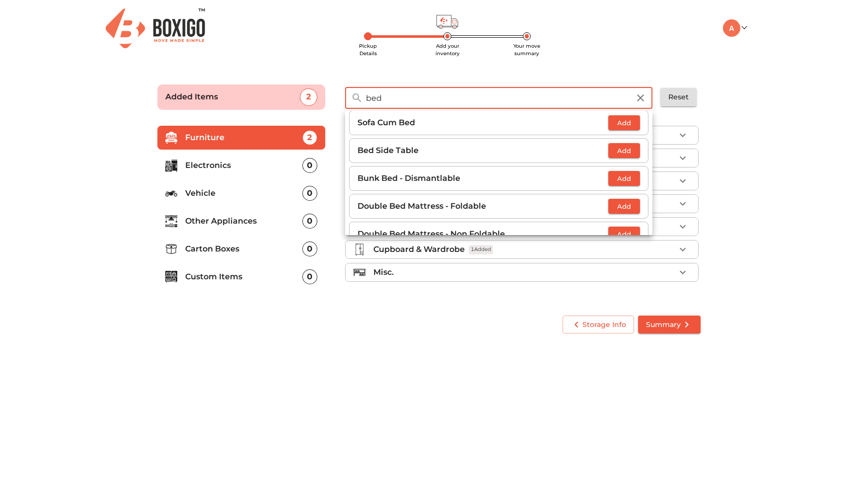
scroll to position [1, 0]
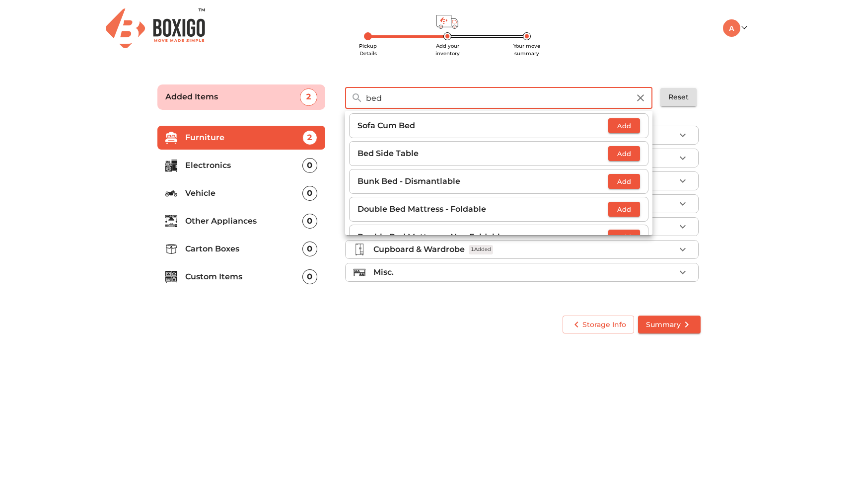
type input "bed"
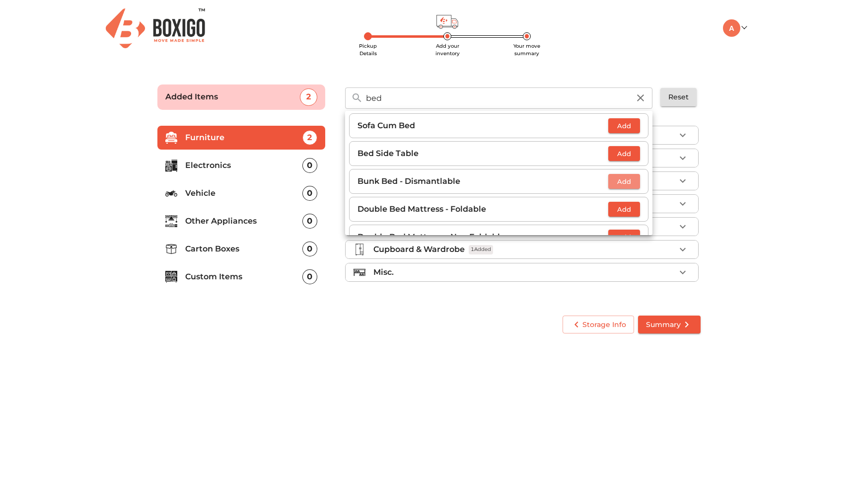
click at [621, 181] on span "Add" at bounding box center [624, 181] width 22 height 11
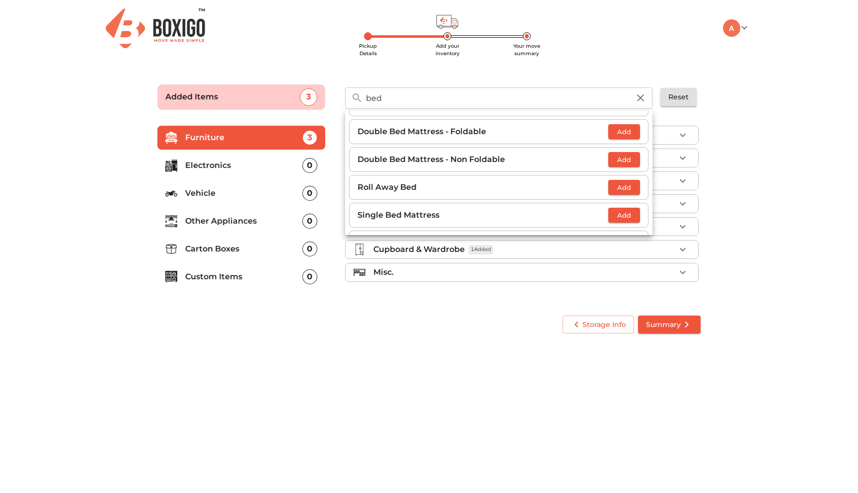
scroll to position [78, 0]
click at [612, 161] on button "Add" at bounding box center [624, 159] width 32 height 15
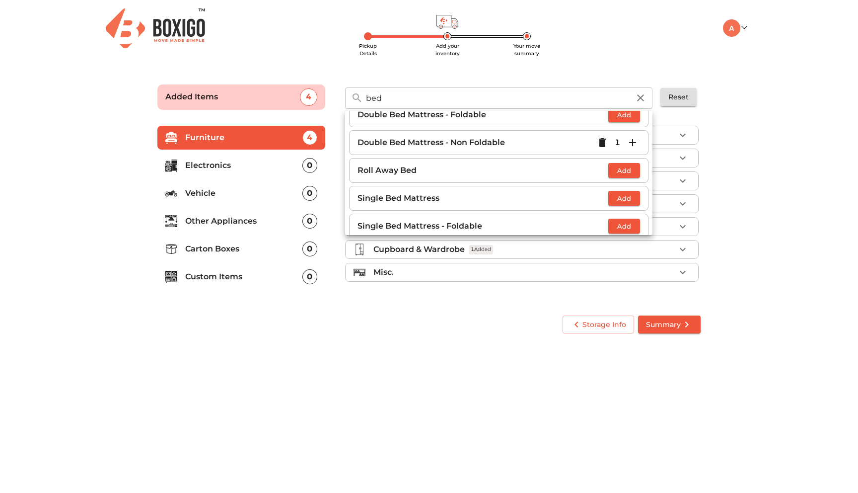
scroll to position [99, 0]
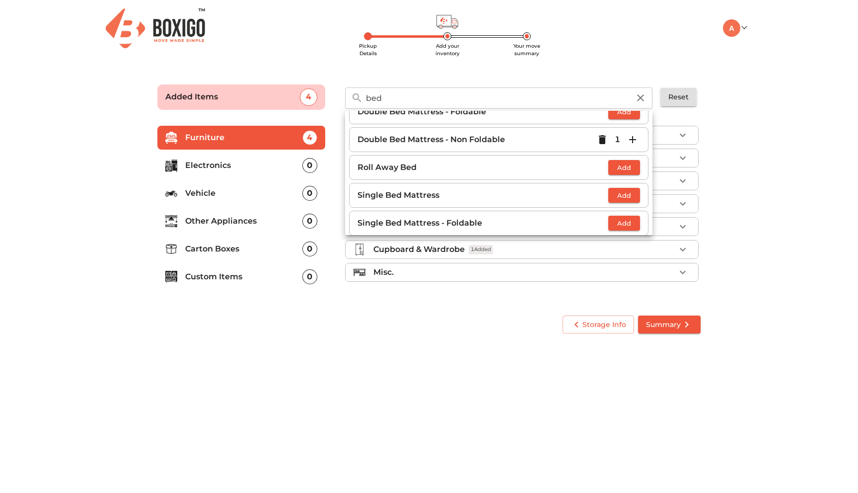
click at [273, 161] on p "Electronics" at bounding box center [243, 165] width 117 height 12
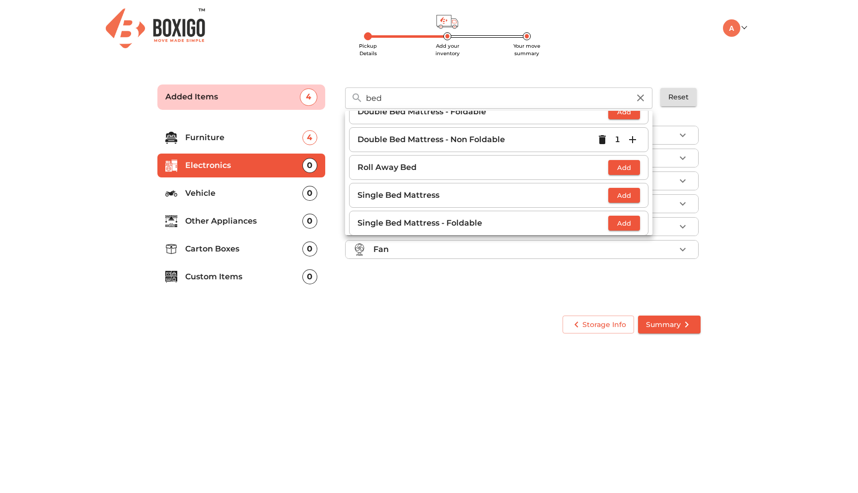
click at [702, 120] on div "Television Refrigerator Washing machine Oven AC Fan" at bounding box center [522, 194] width 363 height 153
click at [641, 98] on icon "button" at bounding box center [640, 97] width 7 height 7
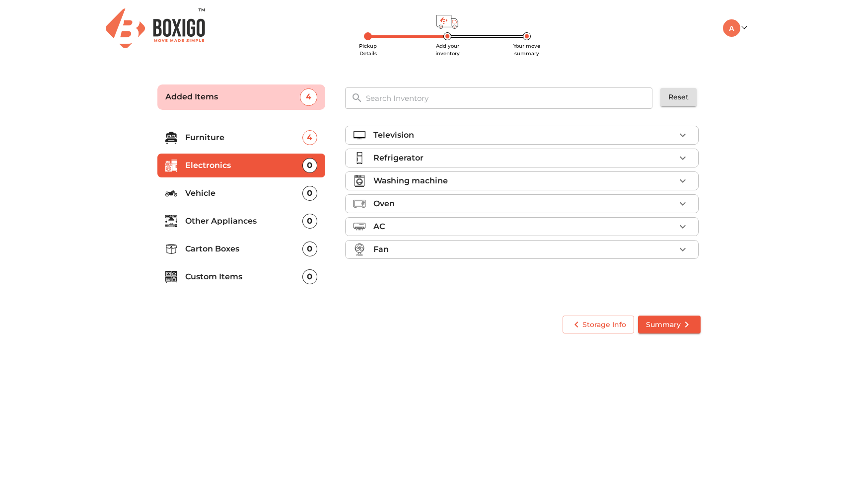
click at [453, 158] on div "Refrigerator" at bounding box center [524, 158] width 302 height 12
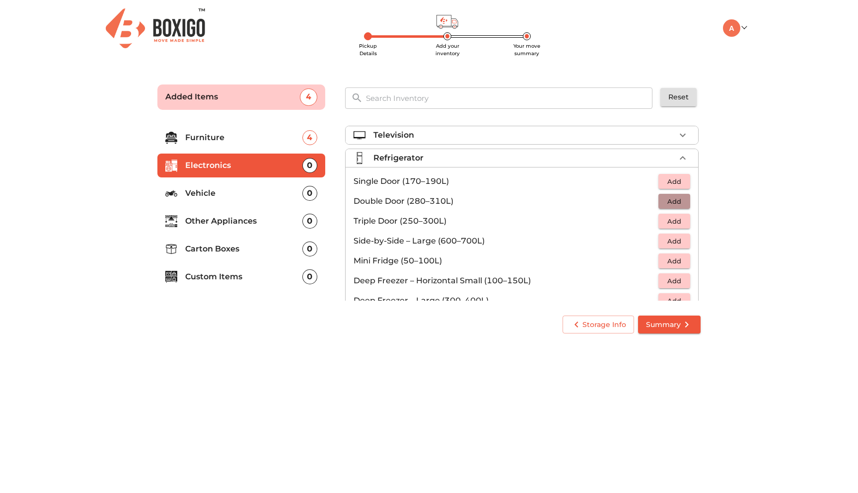
click at [664, 203] on span "Add" at bounding box center [674, 201] width 22 height 11
click at [685, 156] on icon "button" at bounding box center [683, 158] width 12 height 12
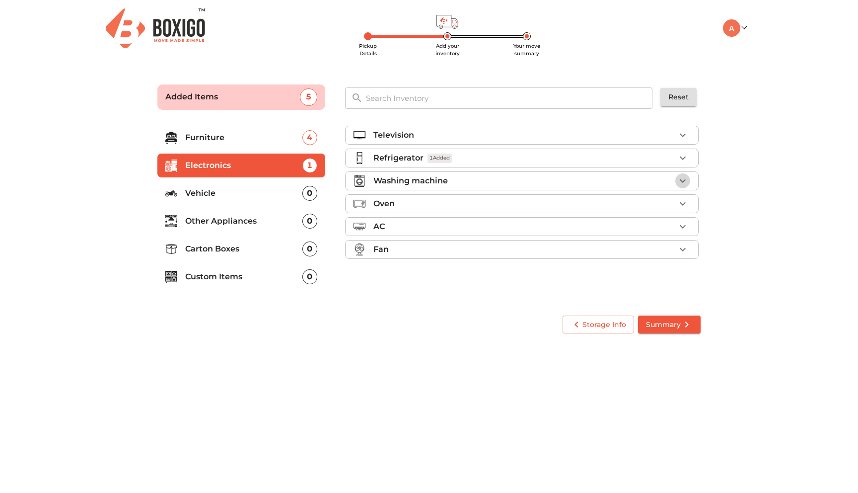
click at [681, 181] on icon "button" at bounding box center [683, 181] width 12 height 12
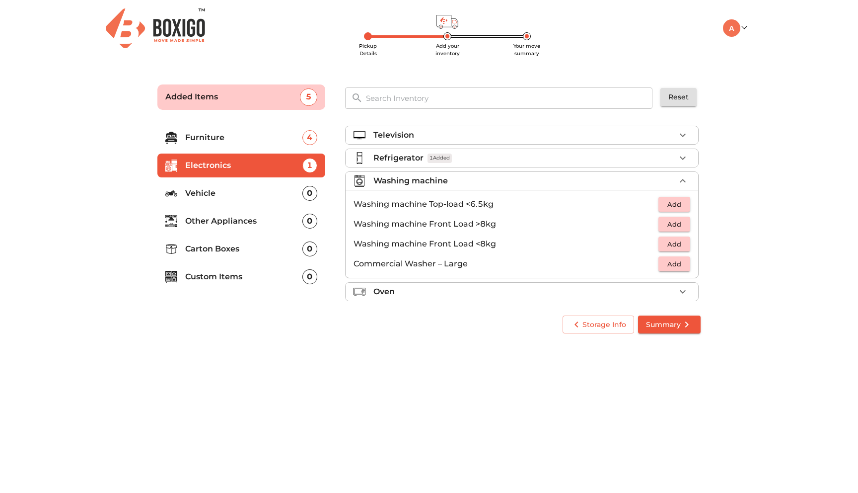
click at [666, 201] on span "Add" at bounding box center [674, 204] width 22 height 11
click at [687, 182] on icon "button" at bounding box center [683, 181] width 12 height 12
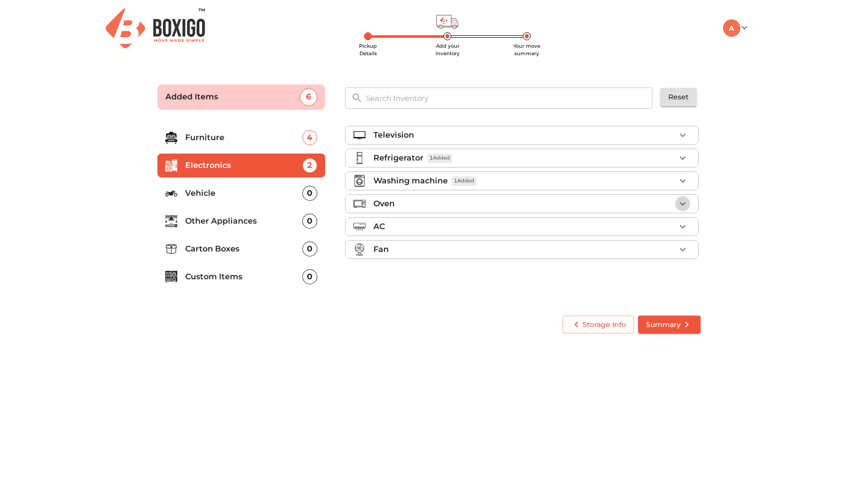
click at [684, 207] on icon "button" at bounding box center [683, 204] width 12 height 12
click at [221, 224] on p "Other Appliances" at bounding box center [243, 221] width 117 height 12
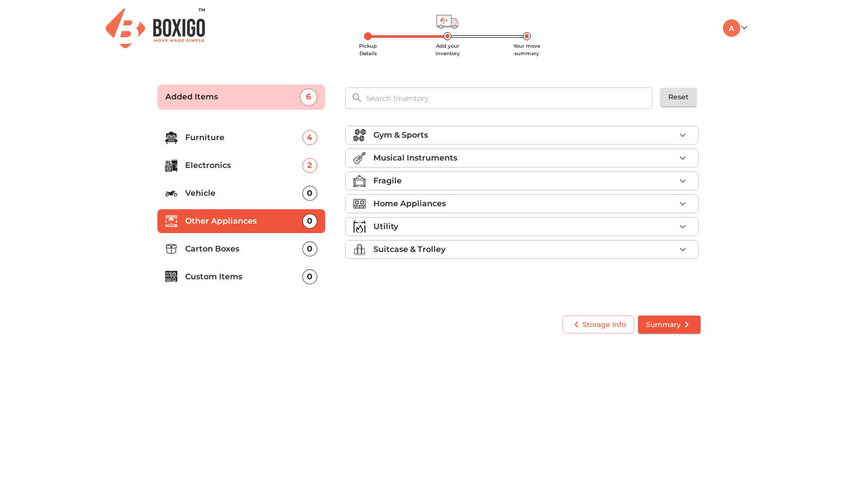
click at [249, 250] on p "Carton Boxes" at bounding box center [243, 249] width 117 height 12
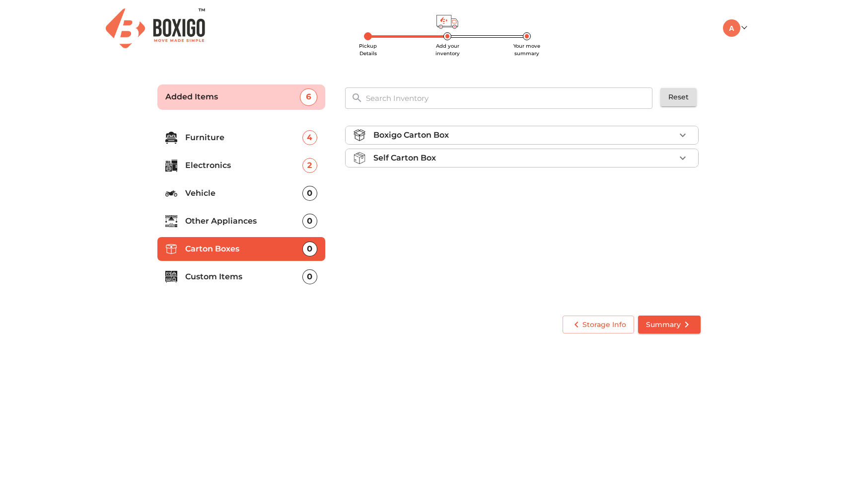
click at [520, 137] on div "Boxigo Carton Box" at bounding box center [524, 135] width 302 height 12
click at [670, 159] on span "Add" at bounding box center [674, 158] width 22 height 11
click at [684, 158] on icon "button" at bounding box center [682, 158] width 7 height 7
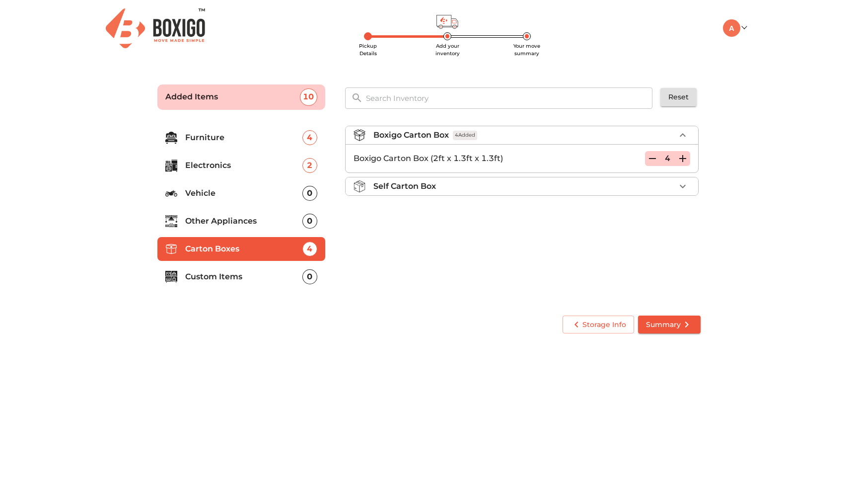
click at [684, 158] on icon "button" at bounding box center [682, 158] width 7 height 7
click at [638, 214] on div "Boxigo Carton Box 5 Added Boxigo Carton Box (2ft x 1.3ft x 1.3ft) 5 Self Carton…" at bounding box center [522, 212] width 363 height 188
click at [663, 322] on span "Summary" at bounding box center [669, 324] width 47 height 12
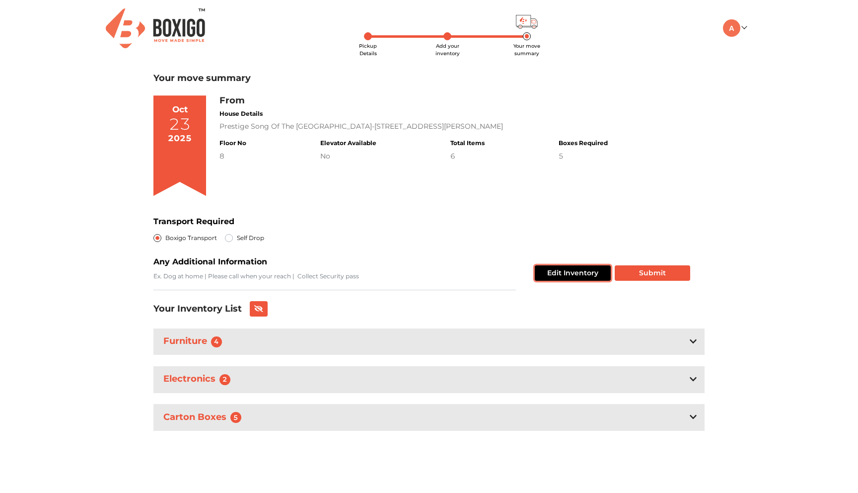
click at [550, 269] on button "Edit Inventory" at bounding box center [573, 272] width 76 height 15
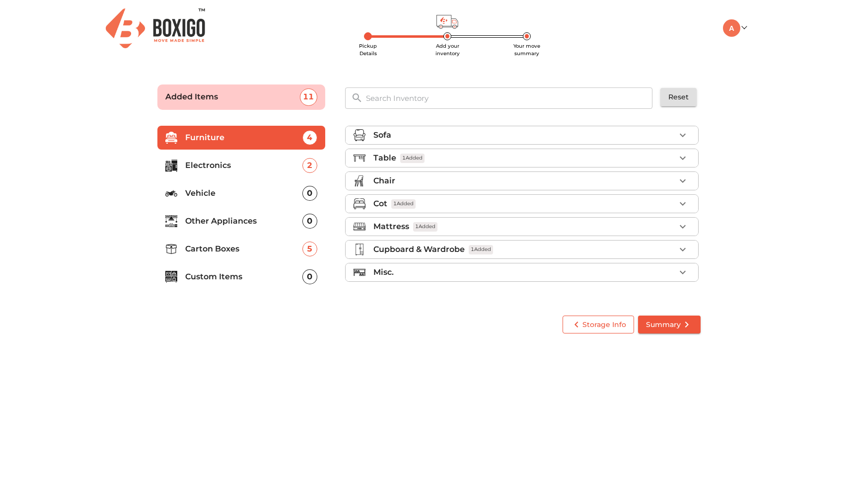
click at [589, 324] on span "Storage Info" at bounding box center [598, 324] width 56 height 12
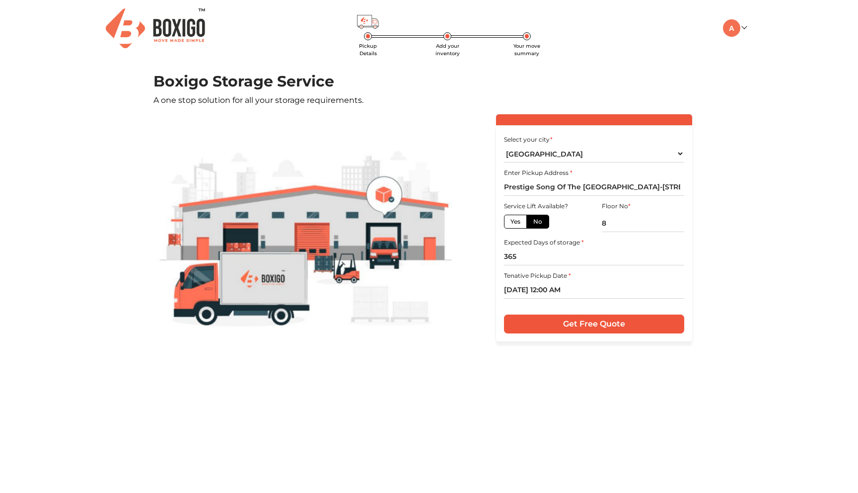
click at [518, 222] on label "Yes" at bounding box center [515, 221] width 23 height 14
click at [517, 222] on input "Yes" at bounding box center [513, 220] width 6 height 6
radio input "true"
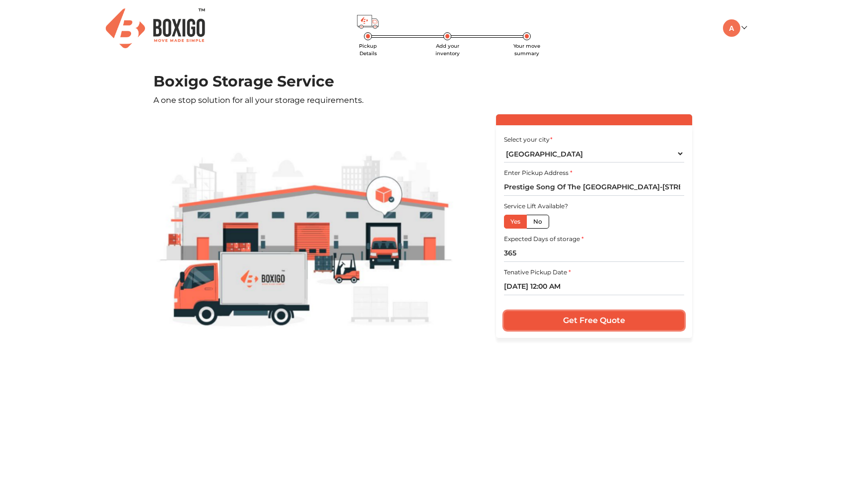
click at [565, 325] on input "Get Free Quote" at bounding box center [594, 320] width 180 height 19
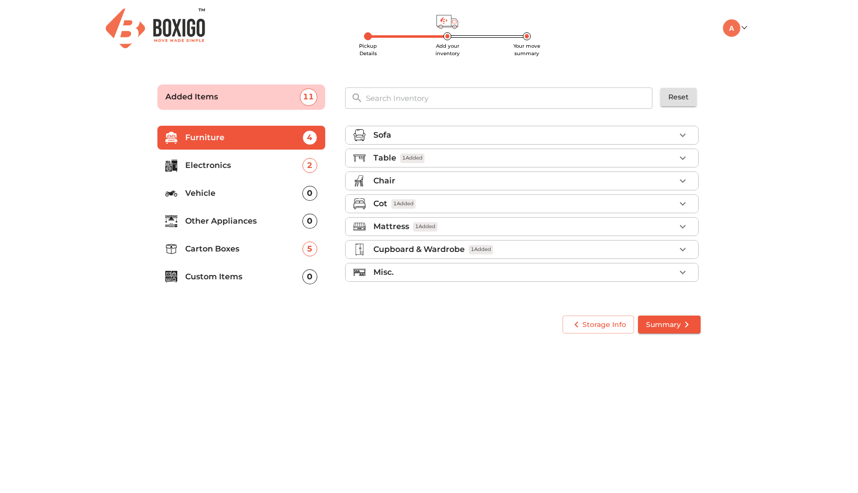
click at [669, 324] on span "Summary" at bounding box center [669, 324] width 47 height 12
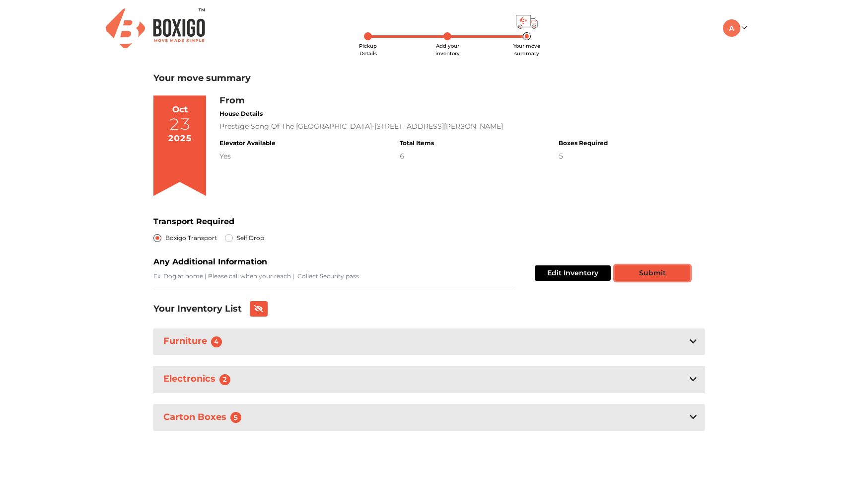
click at [636, 277] on button "Submit" at bounding box center [652, 272] width 75 height 15
